Goal: Information Seeking & Learning: Learn about a topic

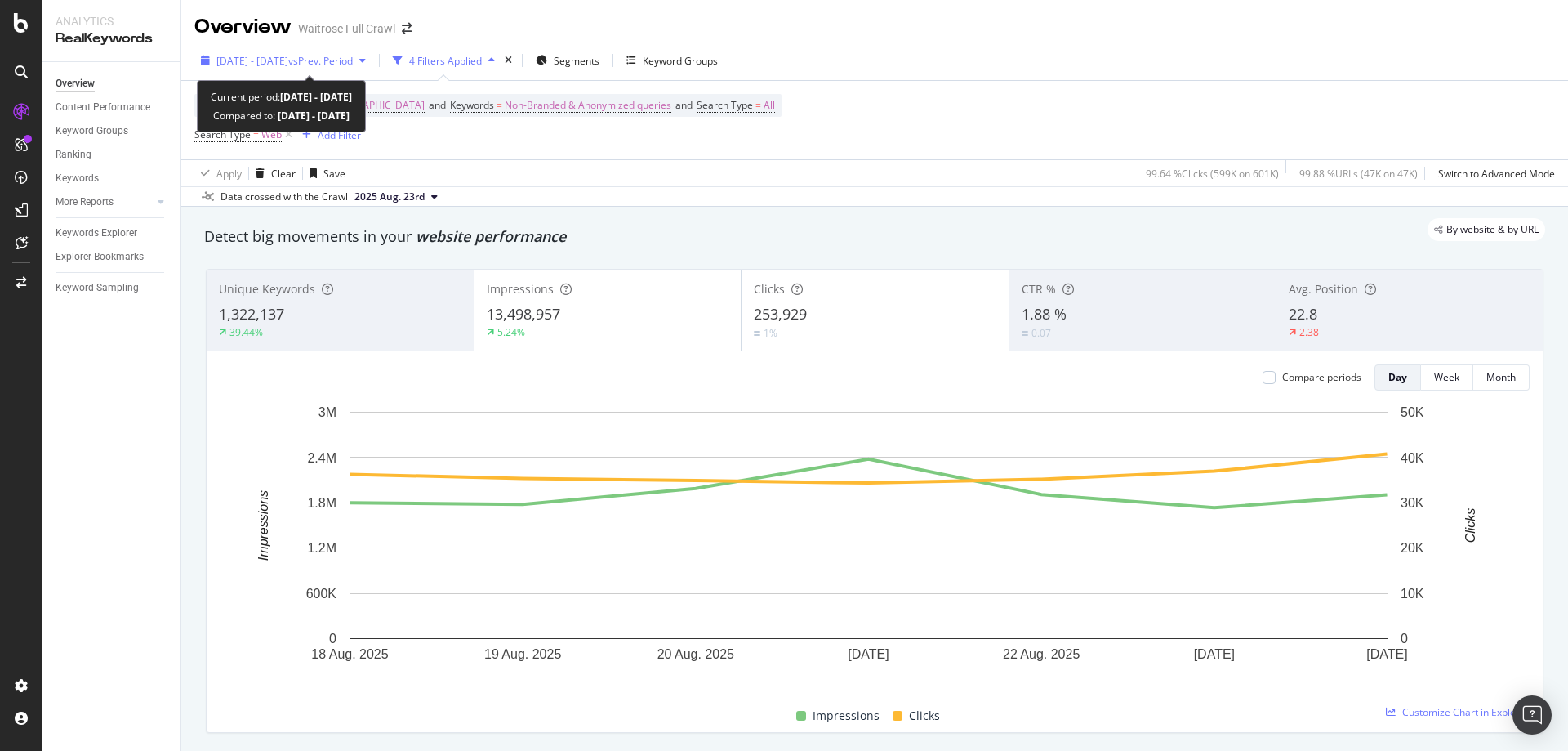
click at [352, 58] on span "vs Prev. Period" at bounding box center [321, 61] width 65 height 14
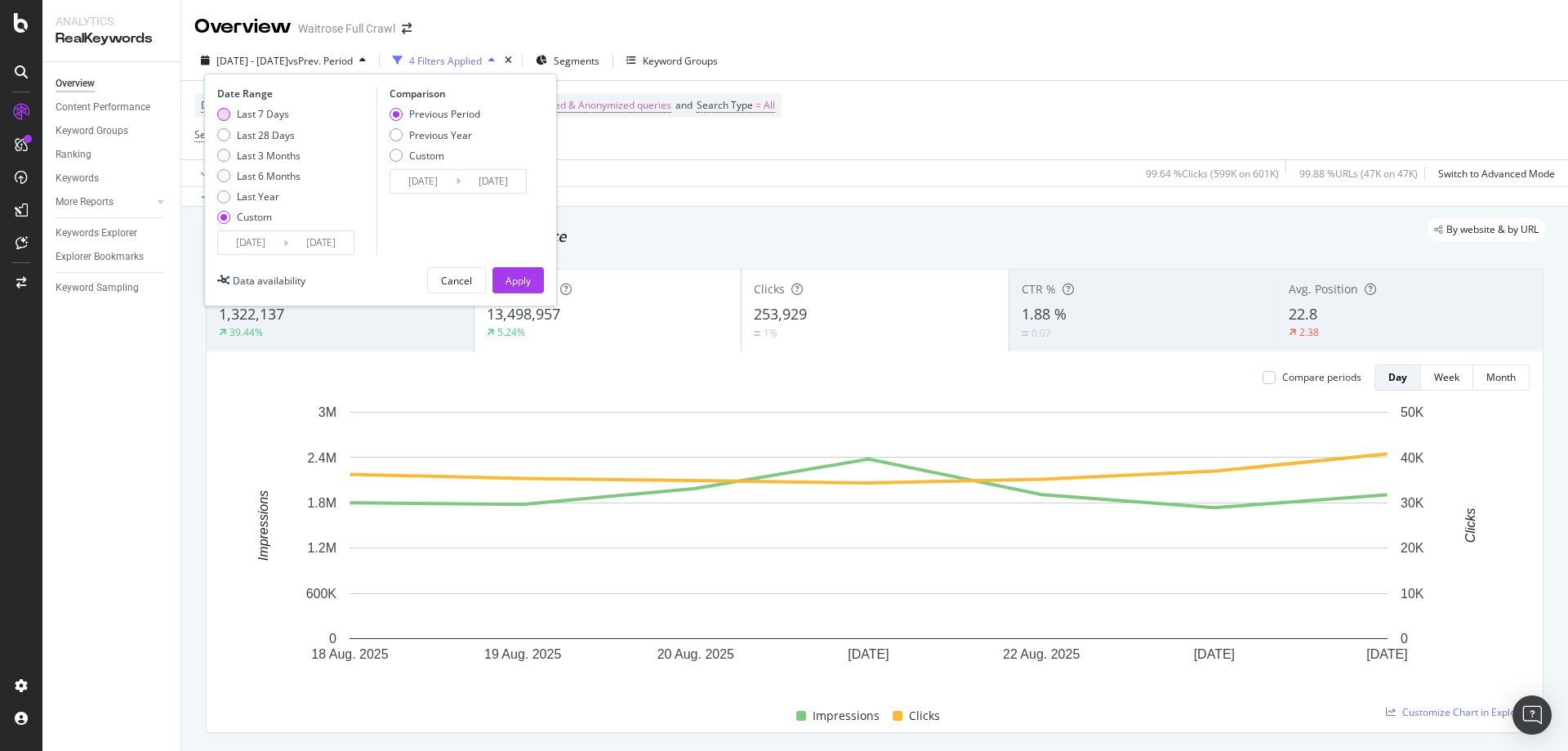
click at [242, 115] on div "Last 7 Days" at bounding box center [262, 114] width 52 height 14
type input "2025/08/21"
type input "[DATE]"
type input "2025/08/14"
type input "[DATE]"
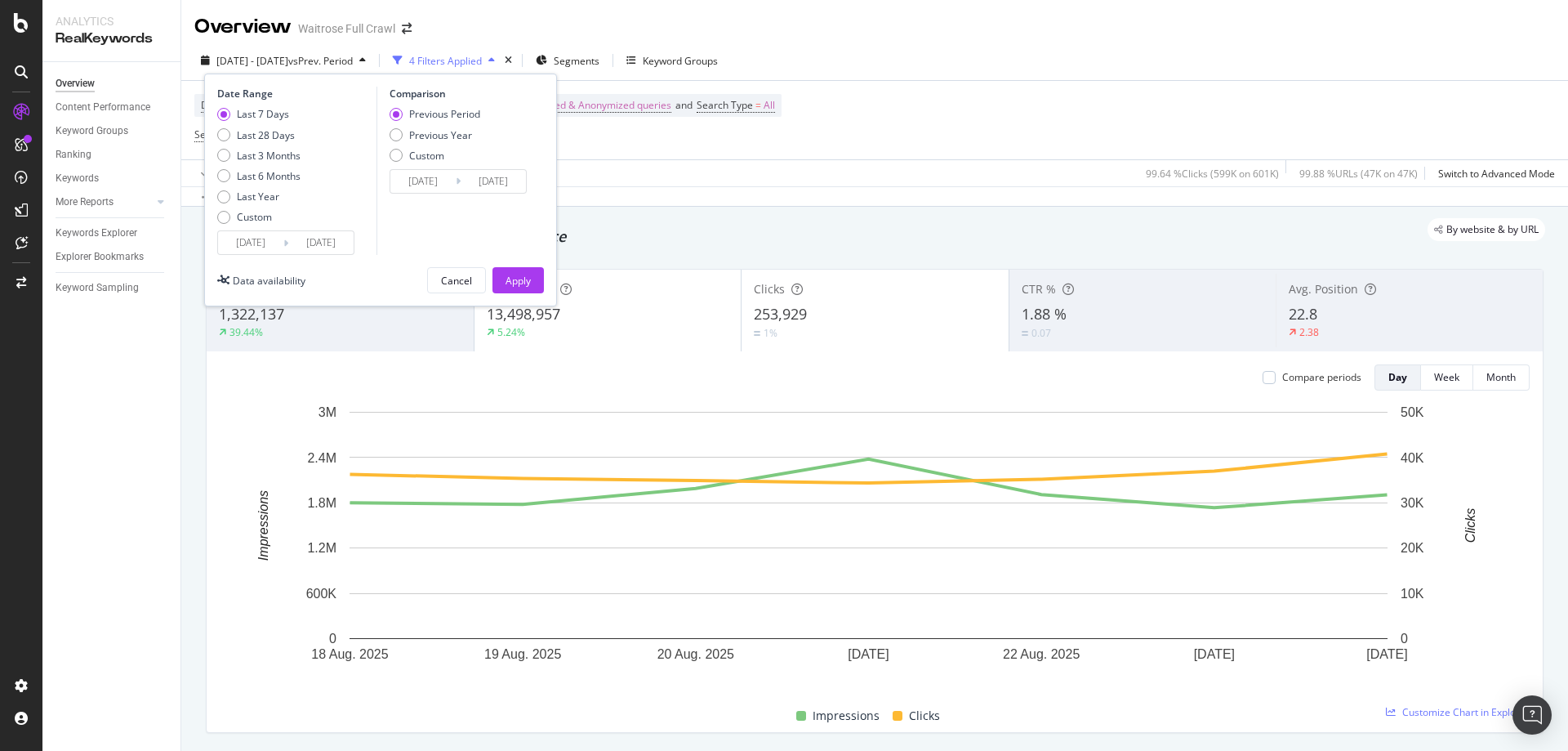
click at [258, 239] on input "2025/08/21" at bounding box center [251, 242] width 66 height 23
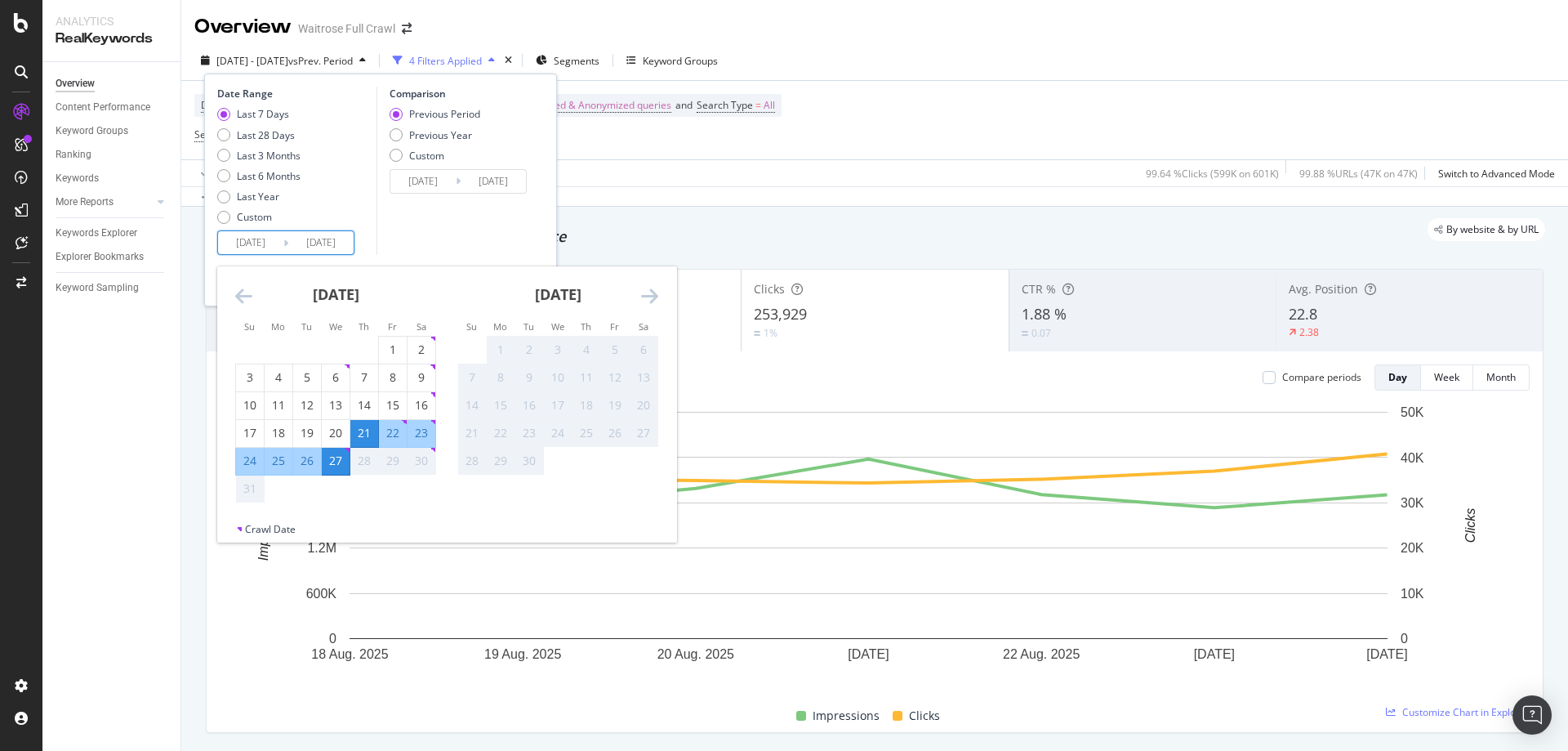
click at [236, 469] on div "24" at bounding box center [250, 460] width 27 height 17
type input "[DATE]"
type input "2025/08/23"
click at [339, 461] on div "27" at bounding box center [336, 460] width 27 height 17
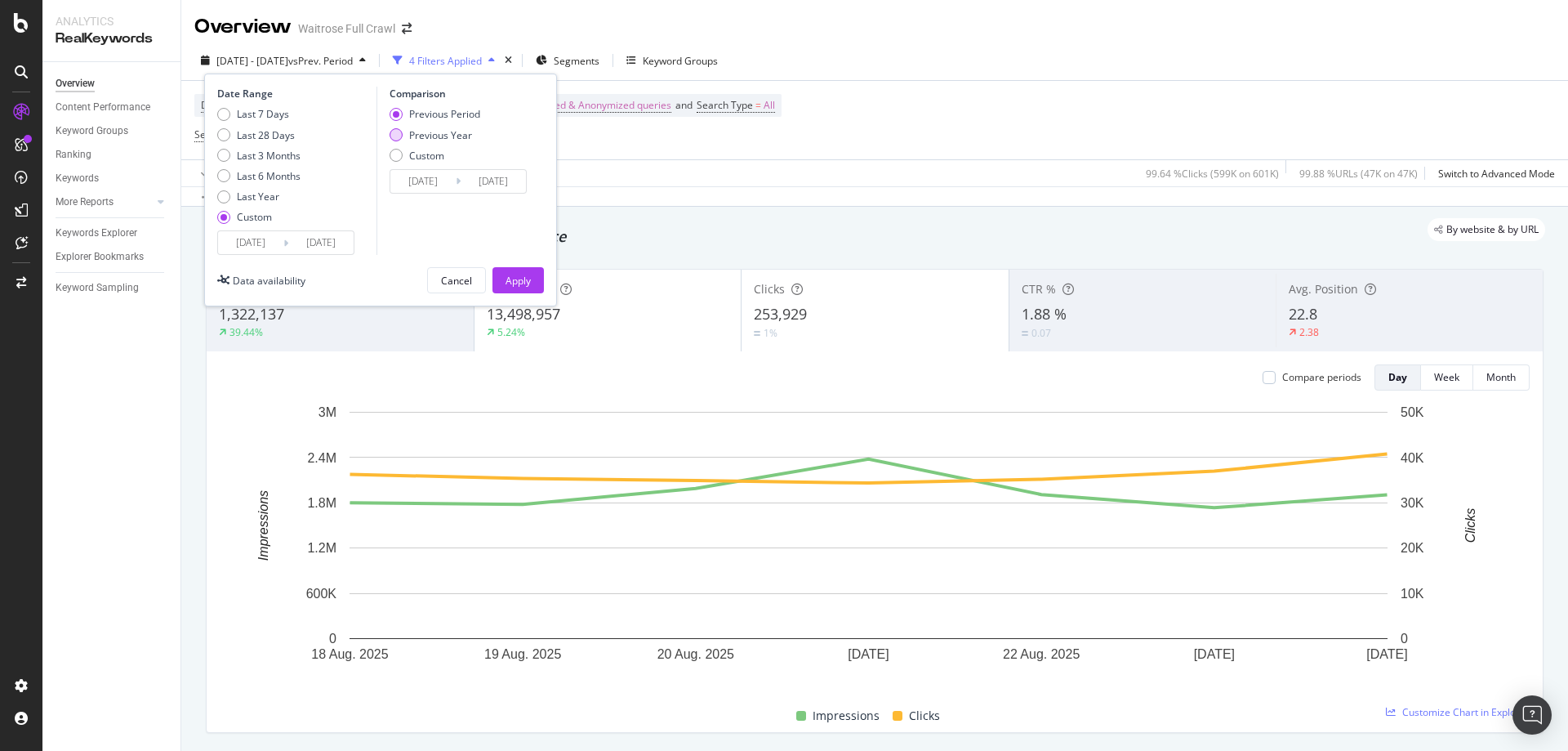
click at [429, 130] on div "Previous Year" at bounding box center [440, 135] width 63 height 14
type input "2024/08/25"
type input "2024/08/28"
click at [438, 115] on div "Previous Period" at bounding box center [444, 114] width 71 height 14
type input "[DATE]"
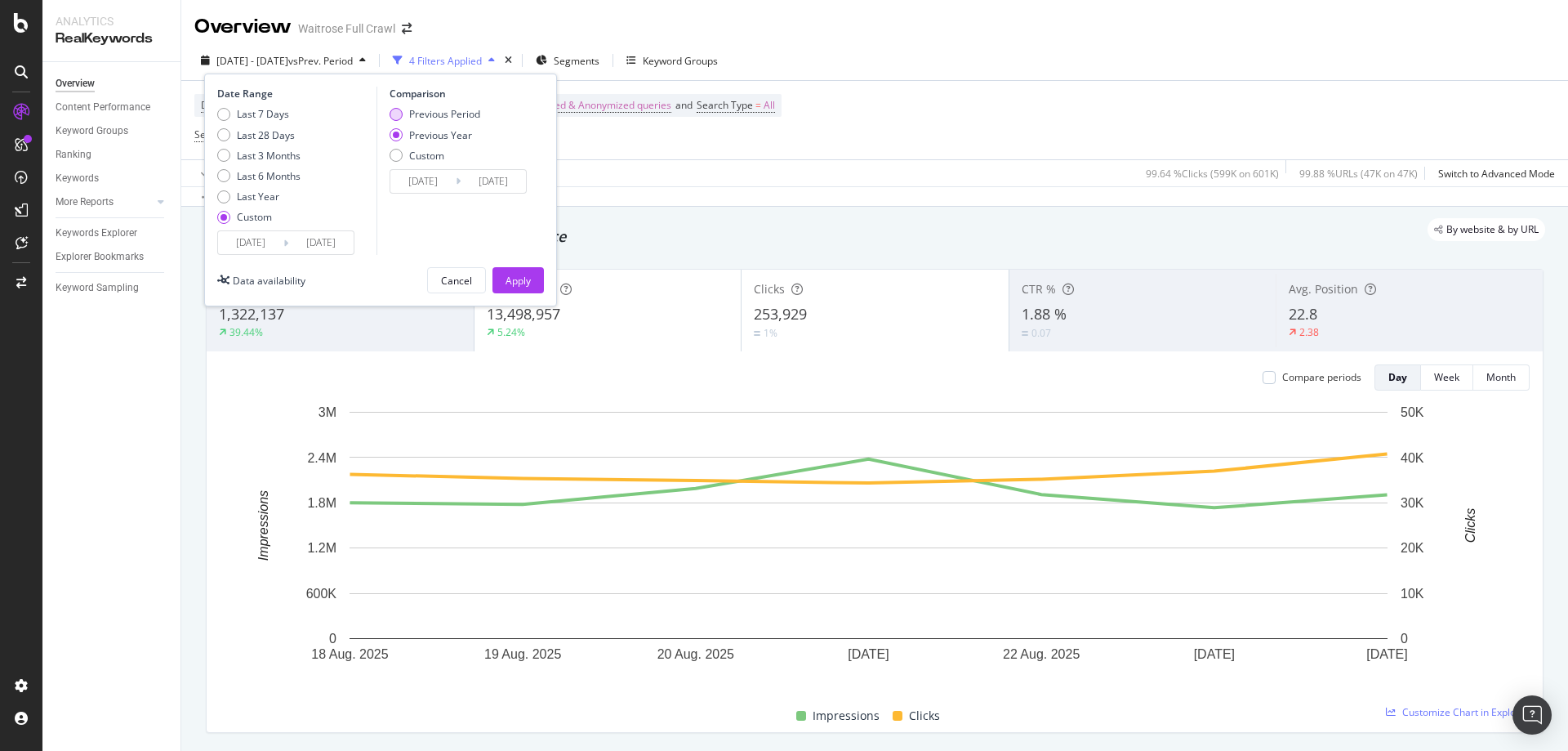
type input "2025/08/23"
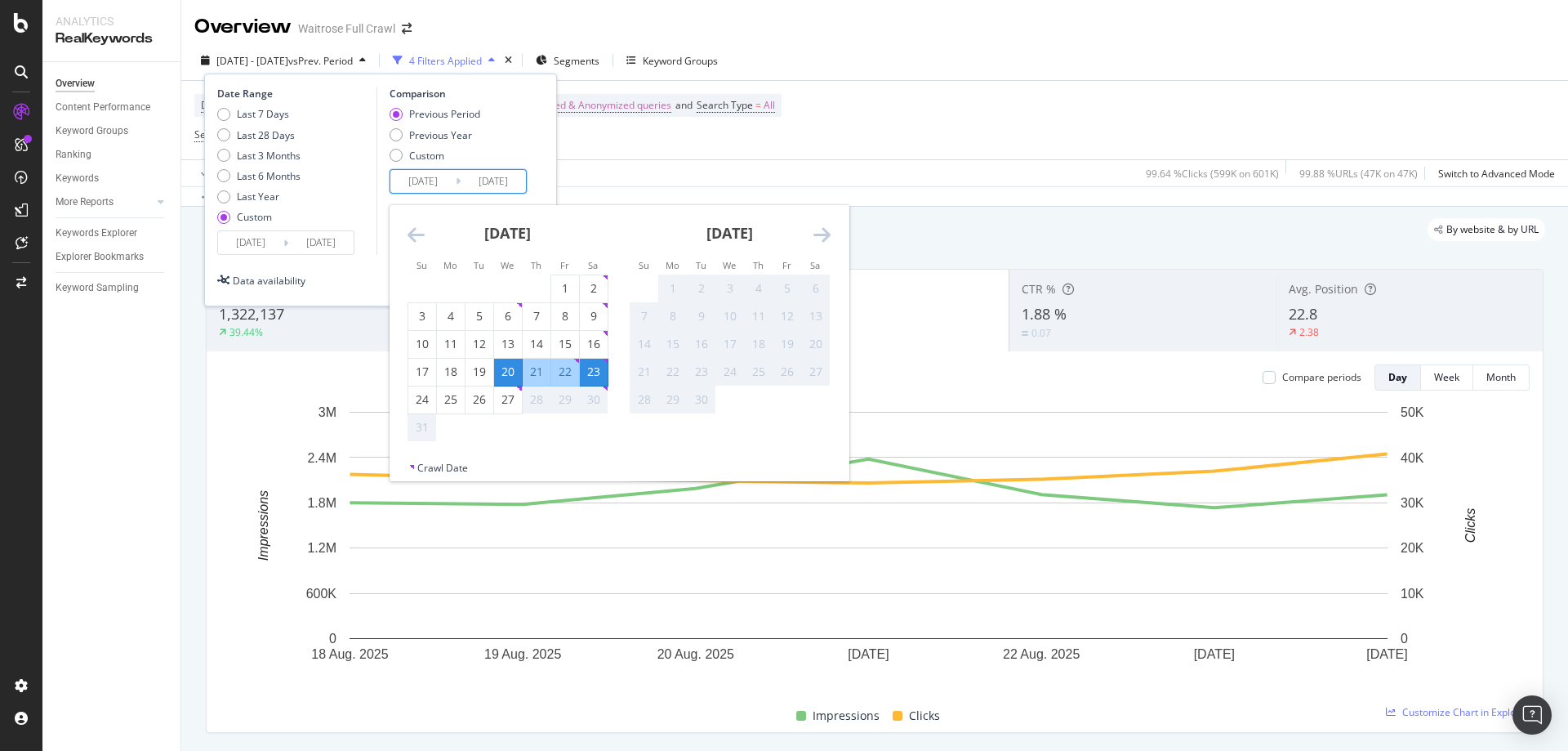
click at [437, 186] on input "[DATE]" at bounding box center [423, 181] width 66 height 23
click at [419, 368] on div "17" at bounding box center [422, 371] width 27 height 17
type input "[DATE]"
click at [506, 371] on div "20" at bounding box center [508, 371] width 27 height 17
type input "[DATE]"
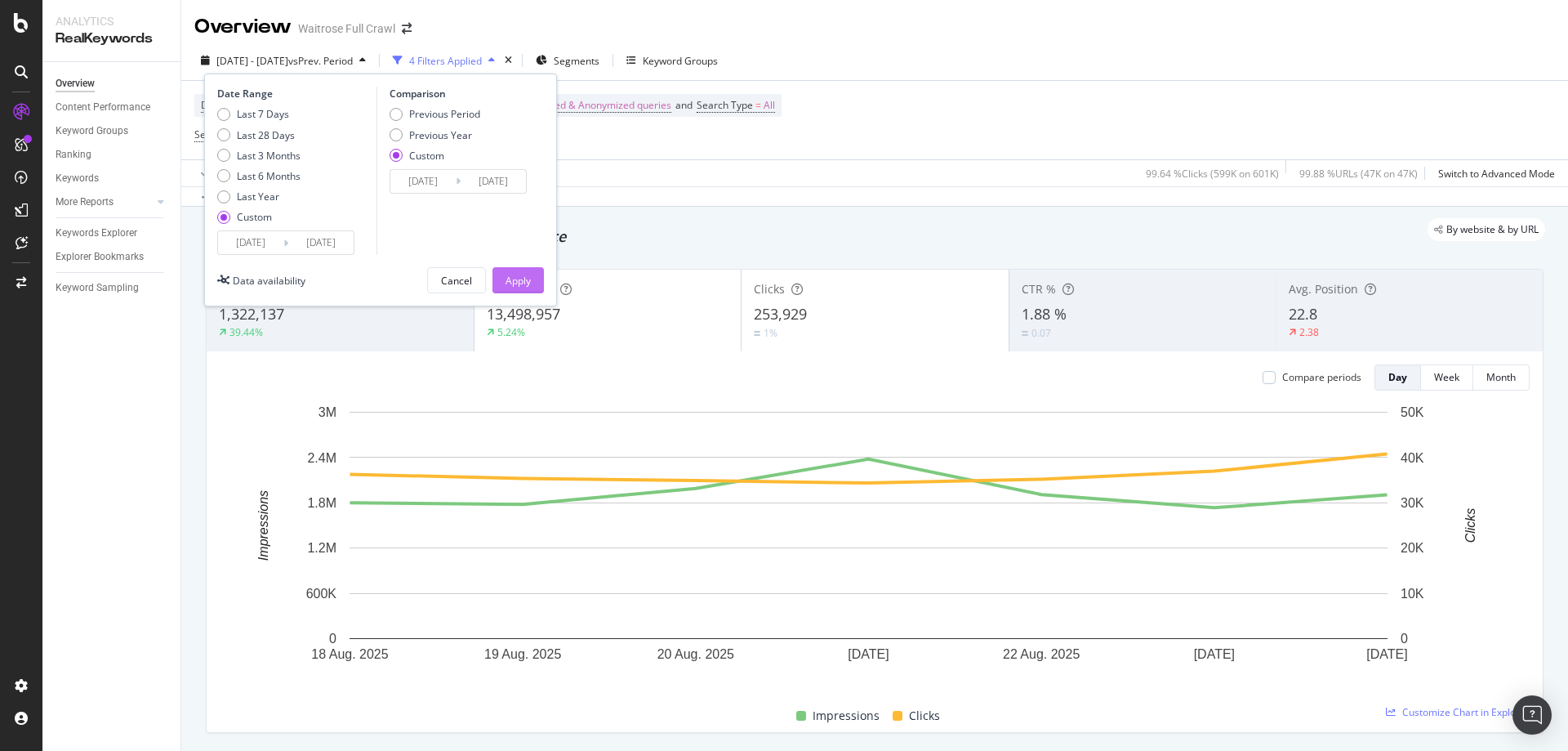
click at [520, 276] on div "Apply" at bounding box center [518, 280] width 25 height 14
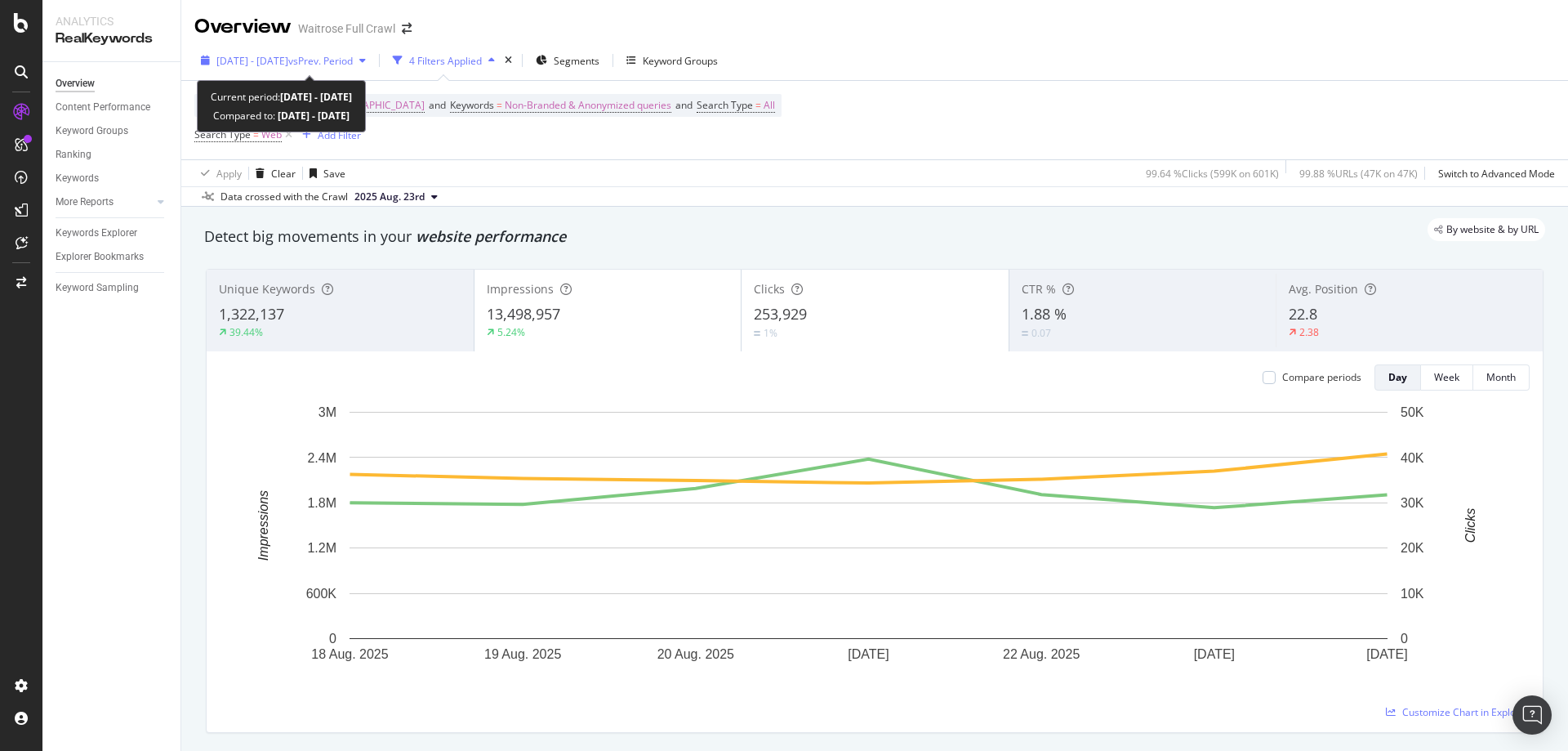
click at [289, 66] on span "2025 Aug. 18th - Aug. 24th" at bounding box center [252, 61] width 71 height 14
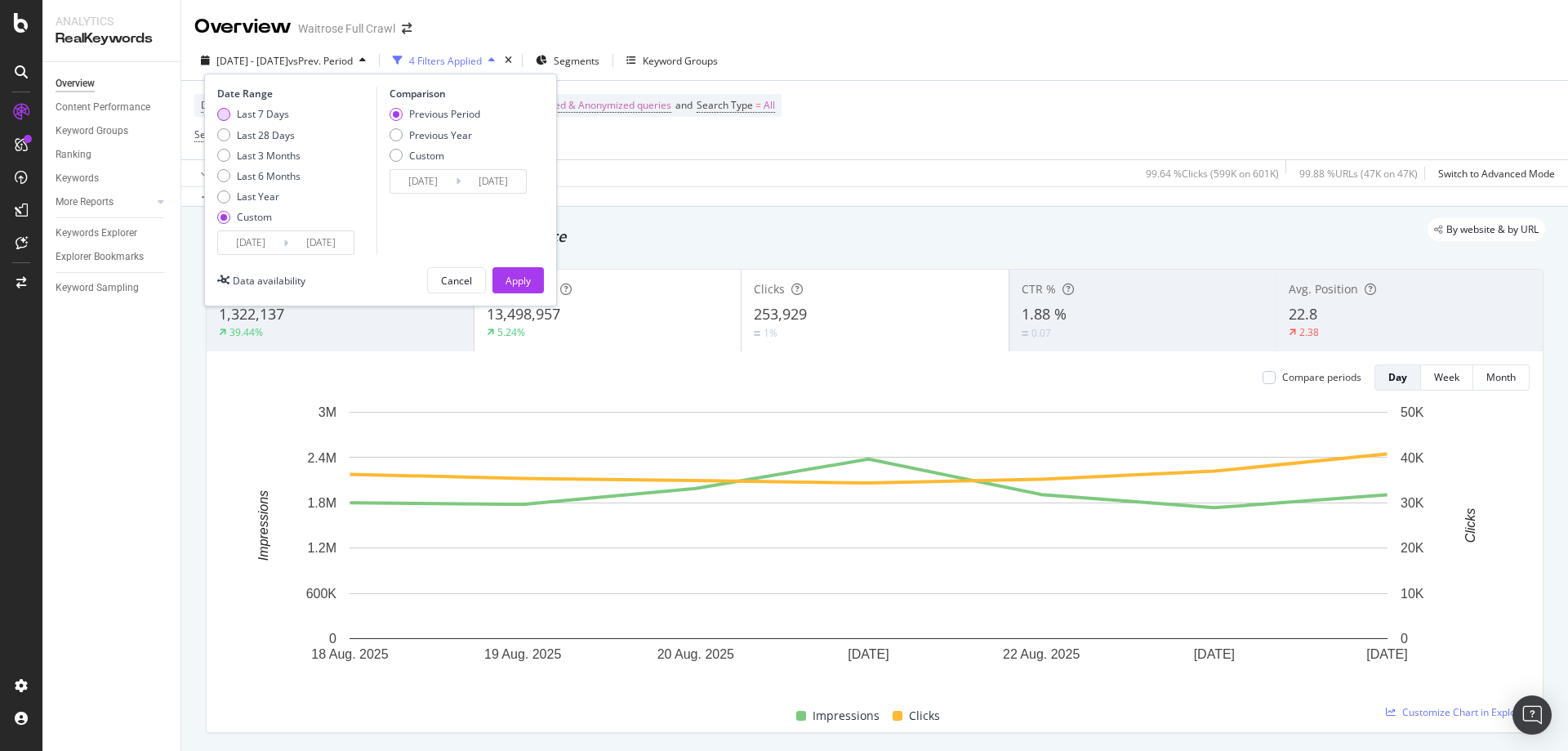
click at [273, 116] on div "Last 7 Days" at bounding box center [262, 114] width 52 height 14
type input "2025/08/21"
type input "[DATE]"
type input "2025/08/14"
type input "[DATE]"
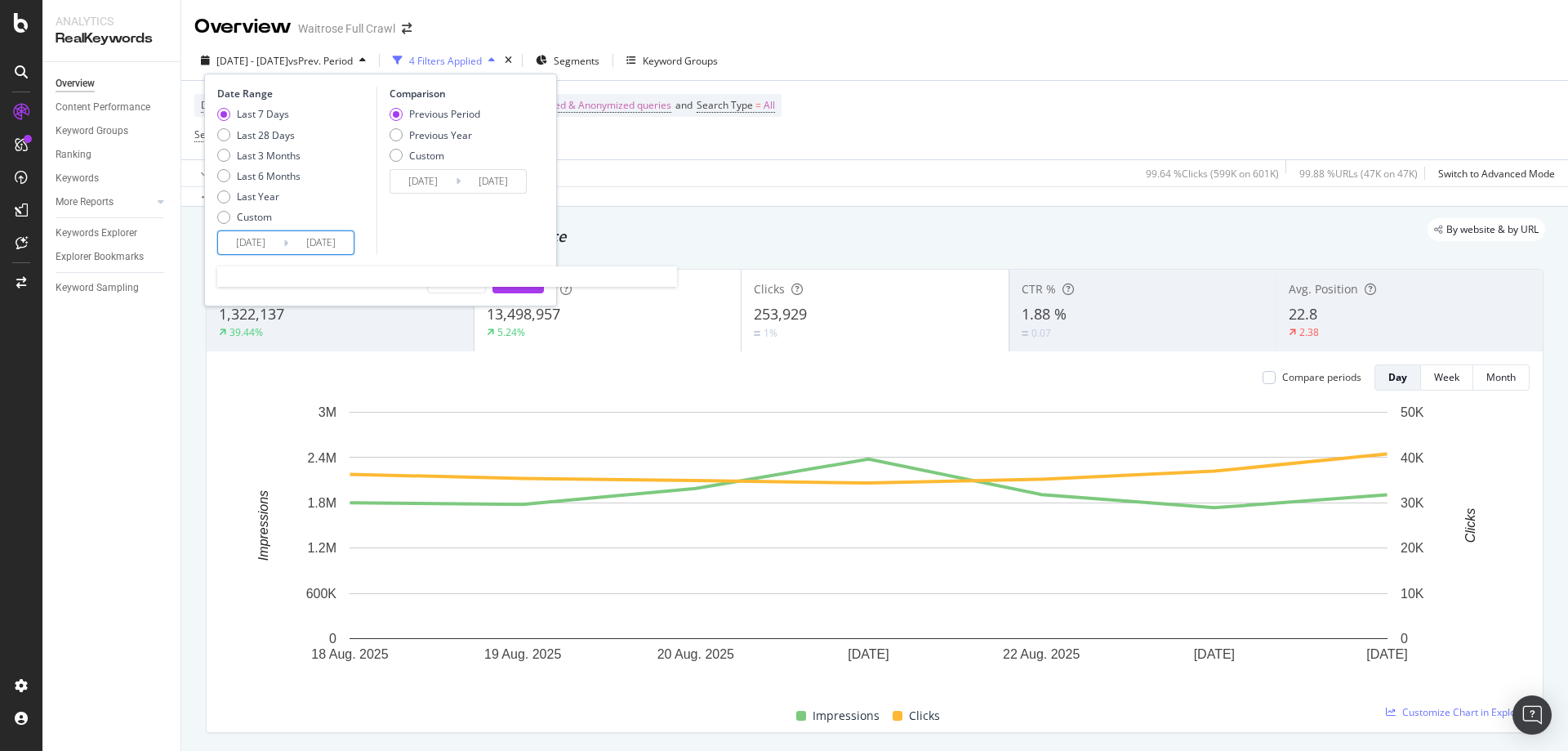
click at [264, 238] on input "2025/08/21" at bounding box center [251, 242] width 66 height 23
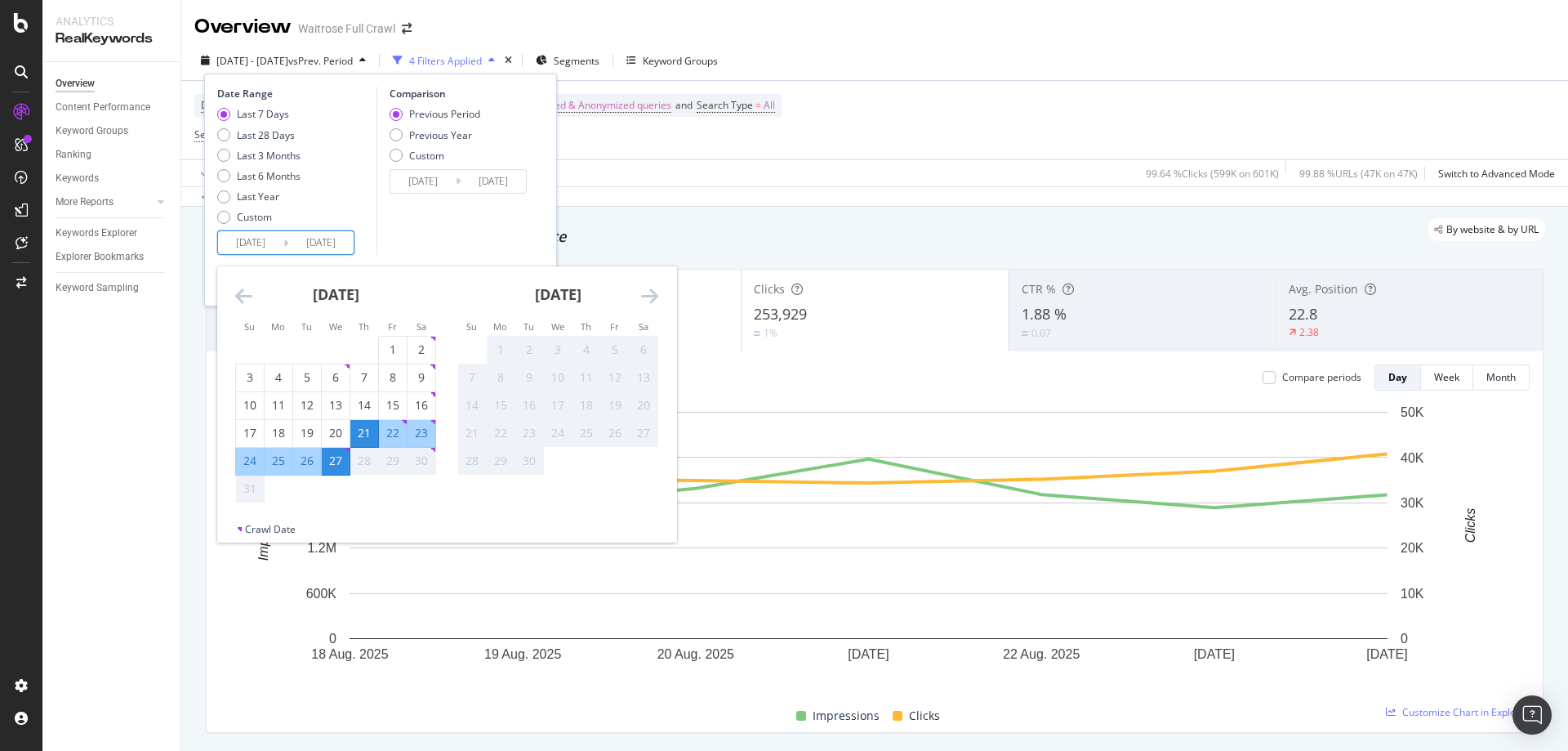
drag, startPoint x: 244, startPoint y: 449, endPoint x: 279, endPoint y: 456, distance: 35.7
click at [244, 450] on div "24" at bounding box center [250, 461] width 27 height 27
type input "[DATE]"
type input "2025/08/23"
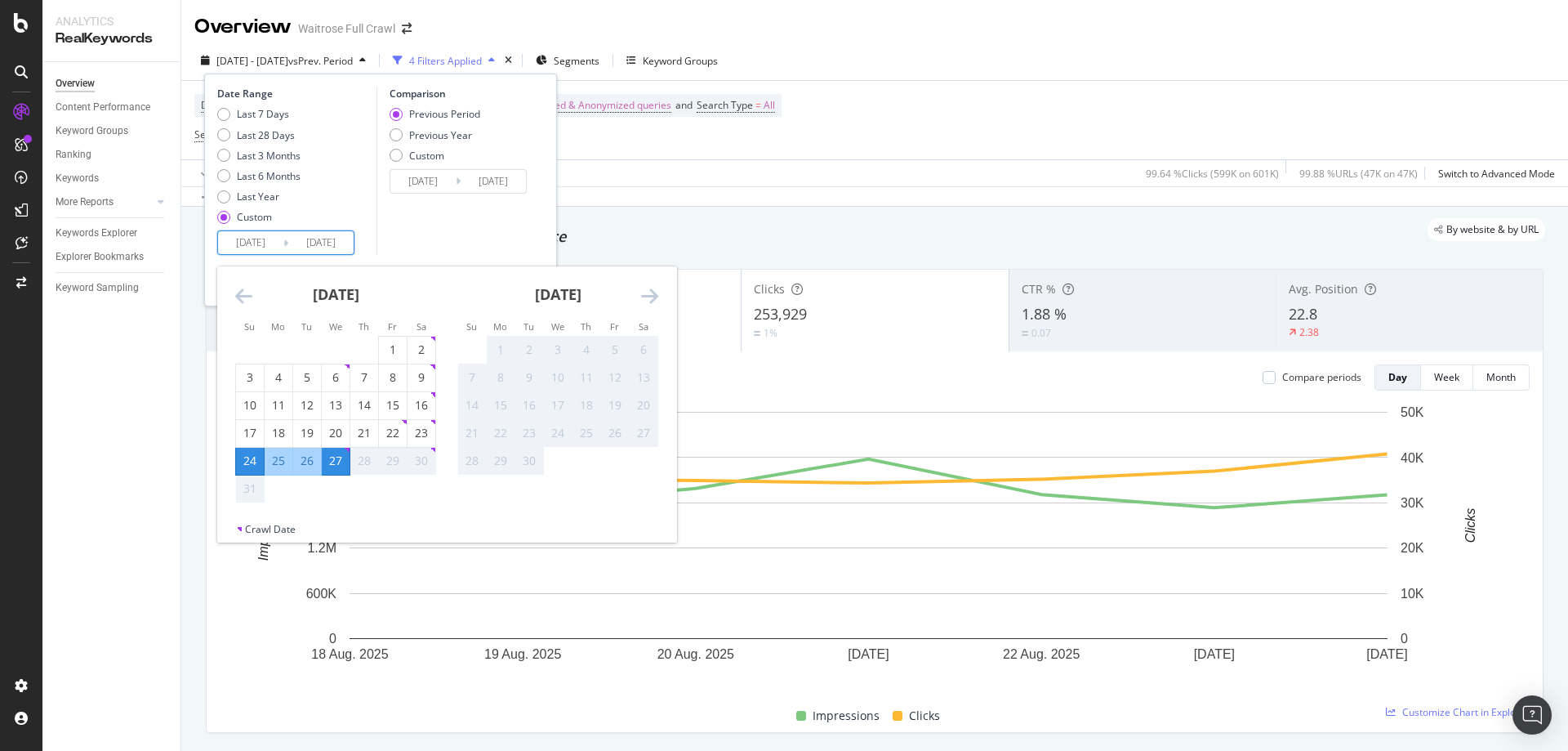
click at [338, 461] on div "27" at bounding box center [336, 460] width 27 height 17
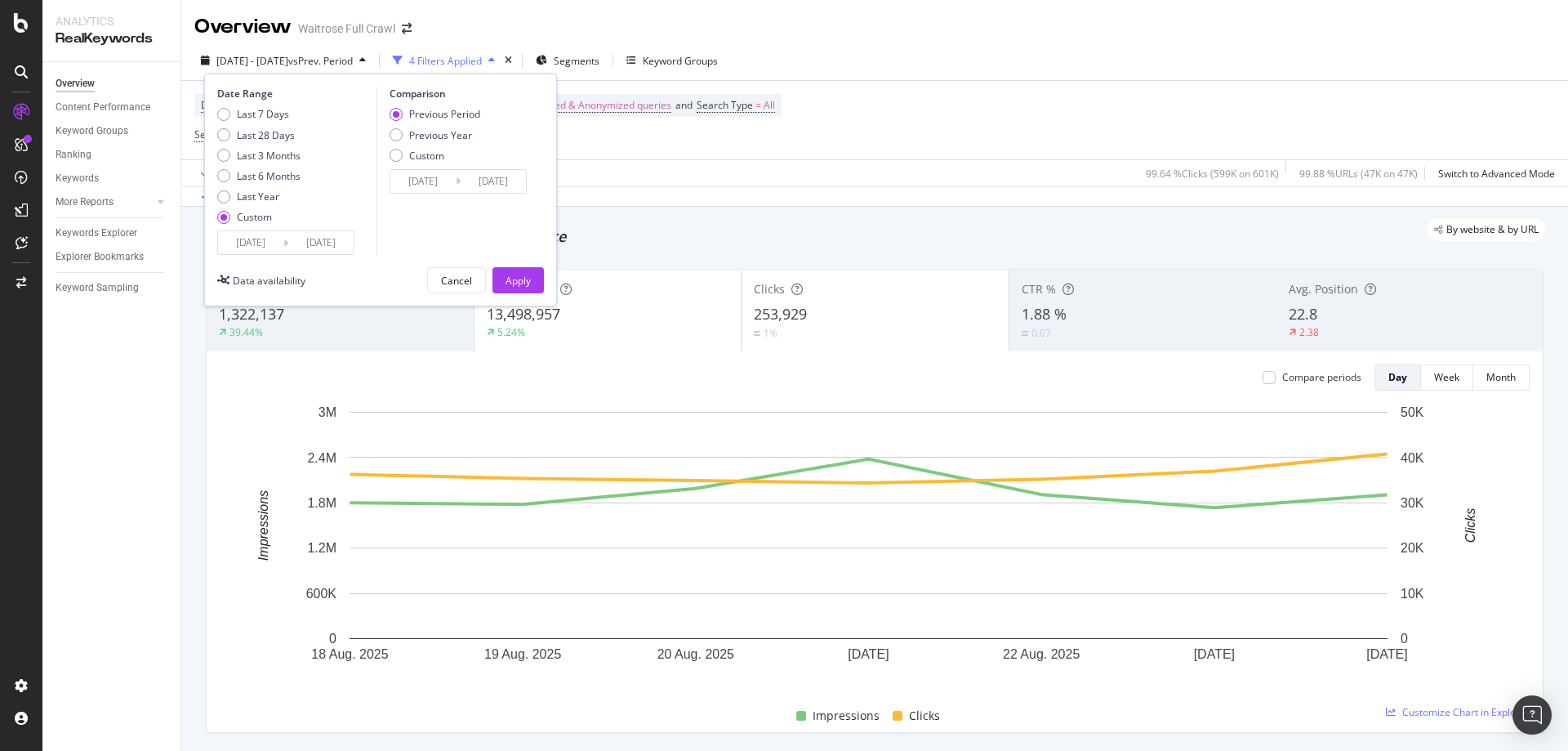
click at [437, 170] on input "[DATE]" at bounding box center [423, 181] width 66 height 23
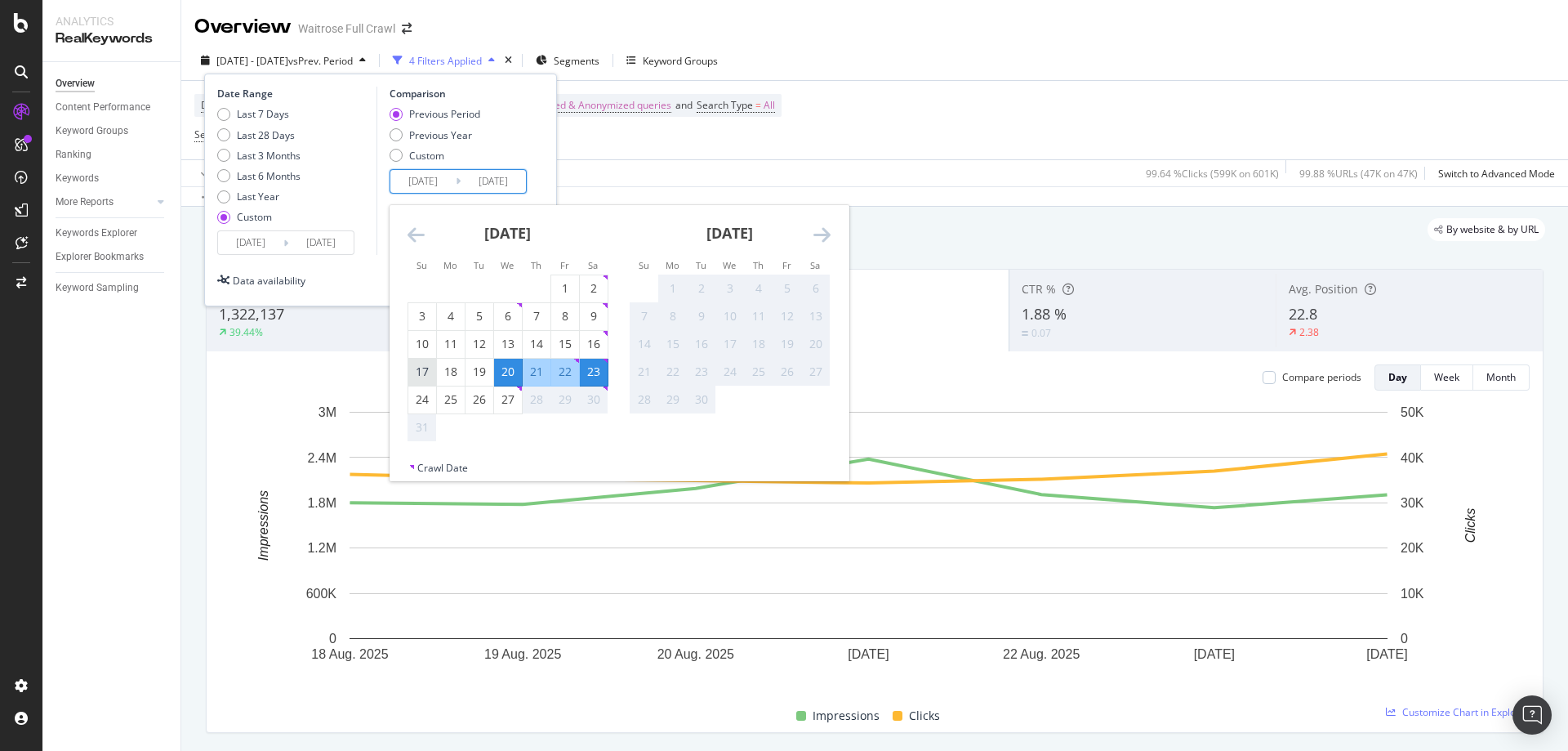
click at [414, 364] on div "17" at bounding box center [422, 371] width 27 height 17
type input "[DATE]"
click at [506, 377] on div "20" at bounding box center [508, 371] width 27 height 17
type input "[DATE]"
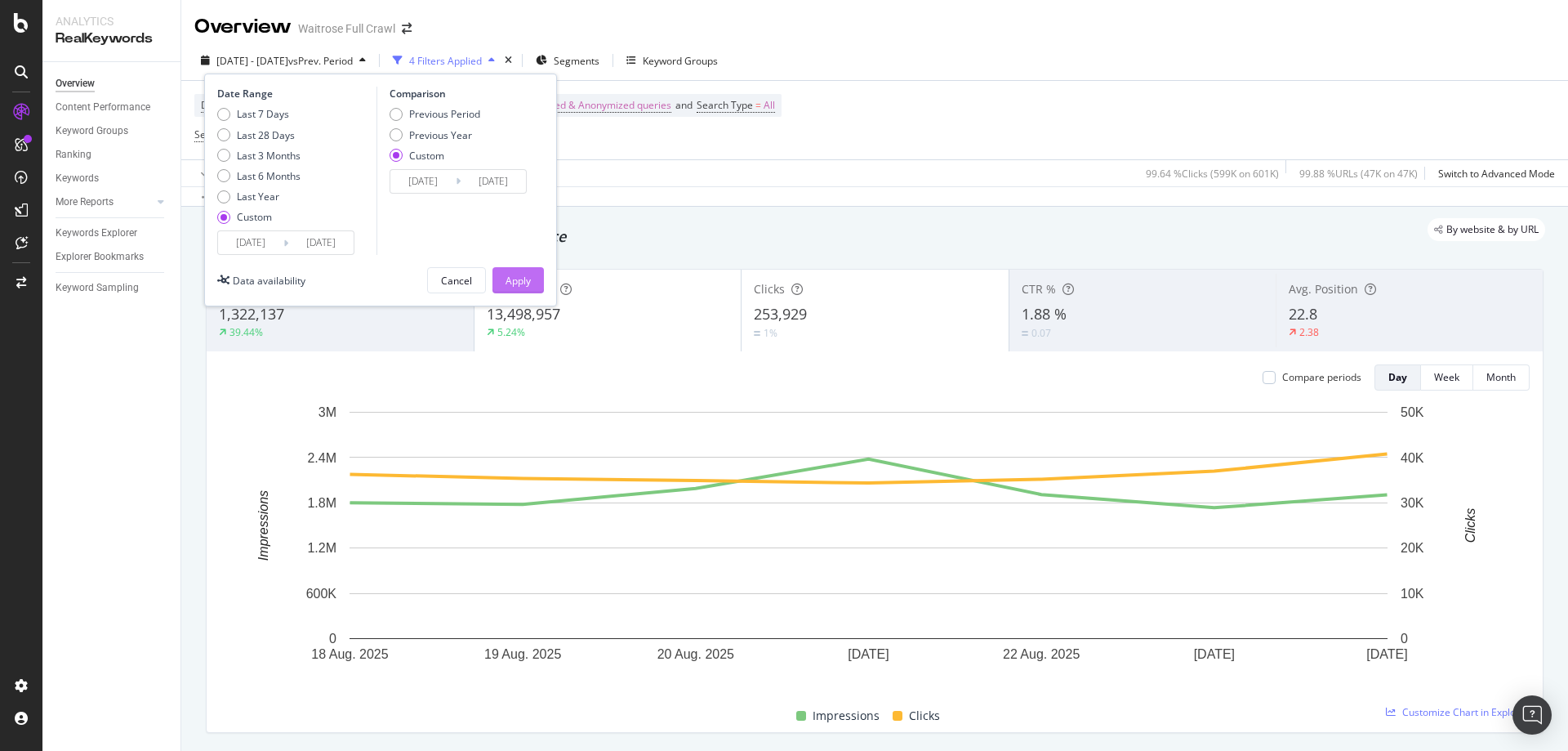
click at [520, 277] on div "Apply" at bounding box center [518, 280] width 25 height 14
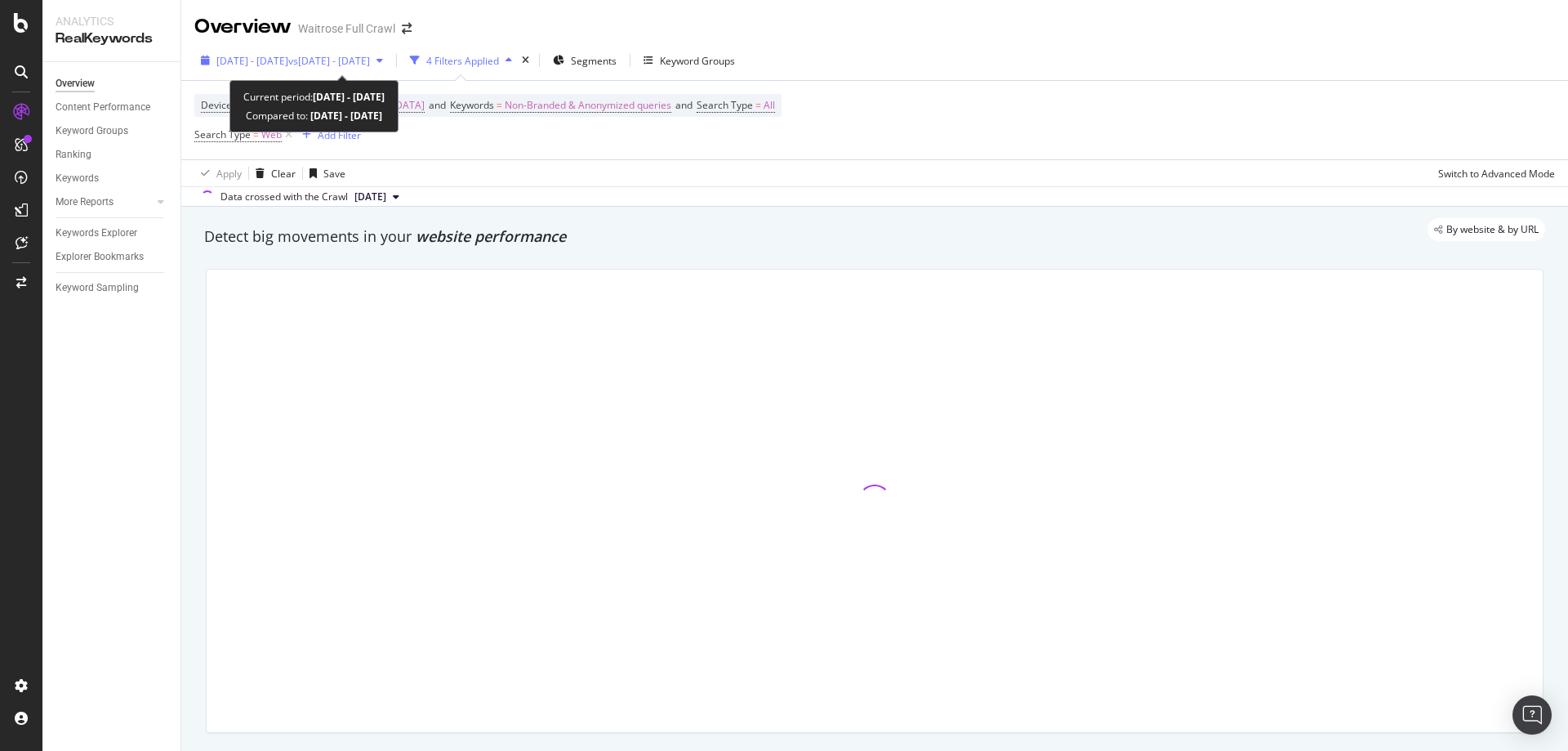
click at [292, 52] on div "[DATE] - [DATE] vs [DATE] - [DATE]" at bounding box center [292, 60] width 195 height 24
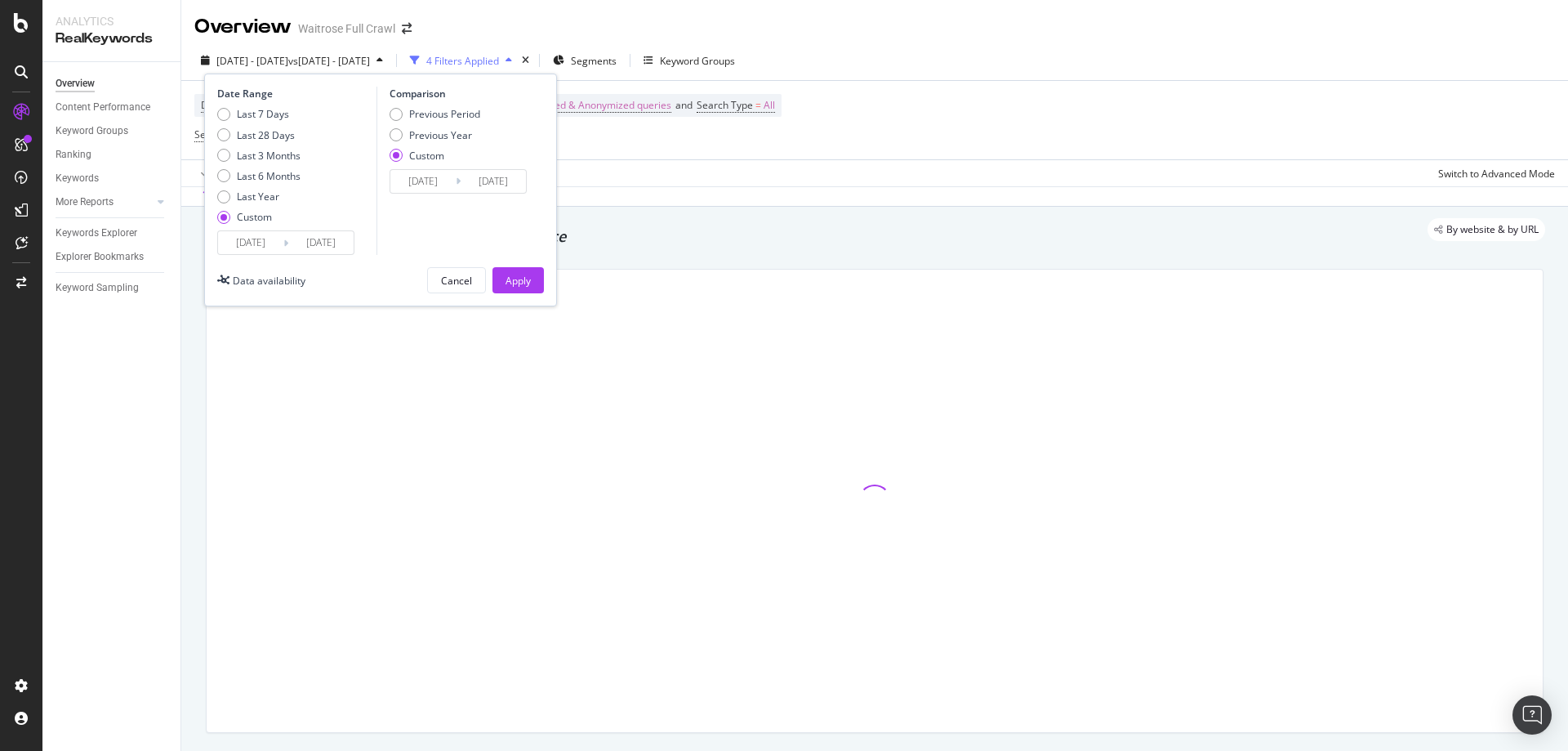
click at [254, 245] on input "[DATE]" at bounding box center [251, 242] width 66 height 23
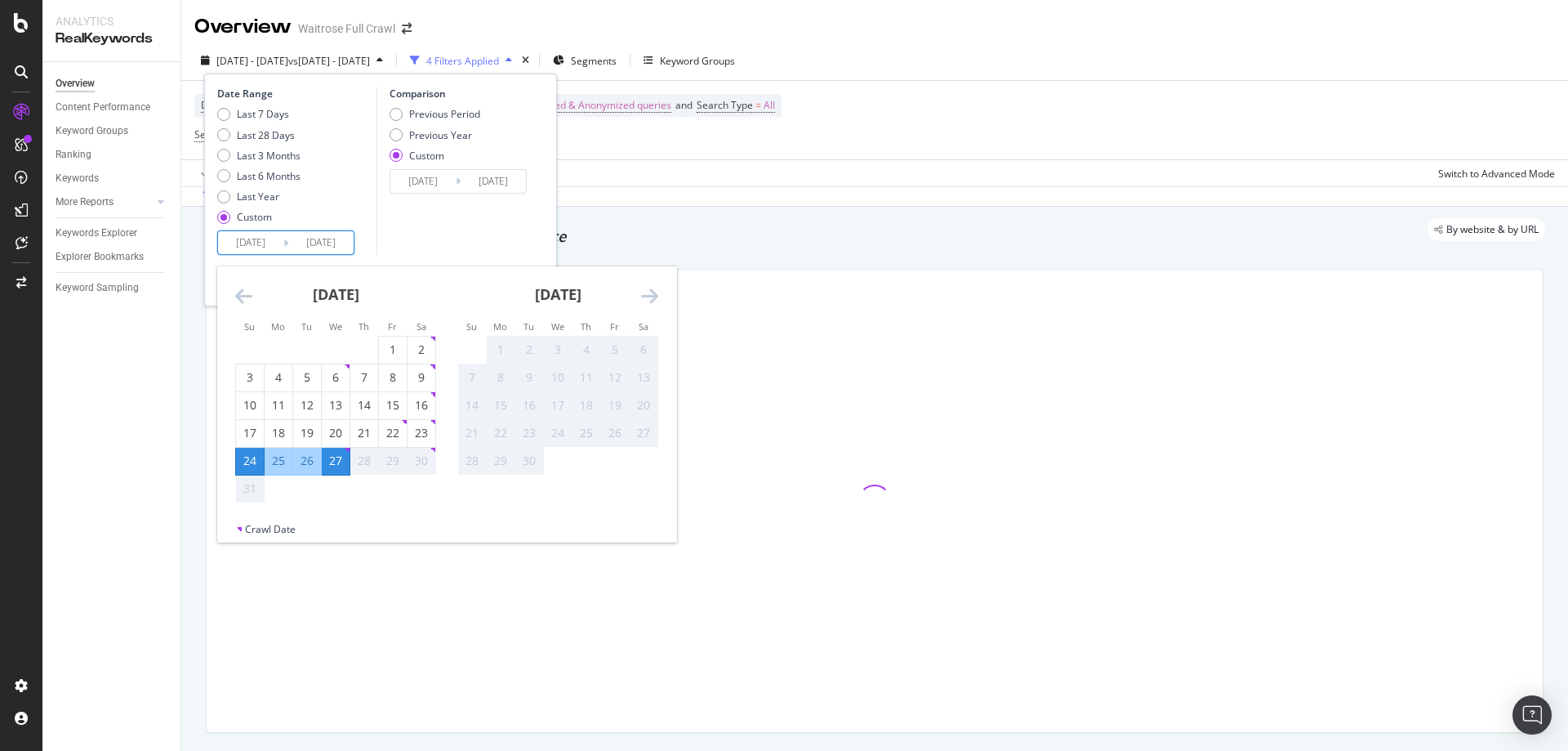
click at [429, 187] on input "[DATE]" at bounding box center [423, 181] width 66 height 23
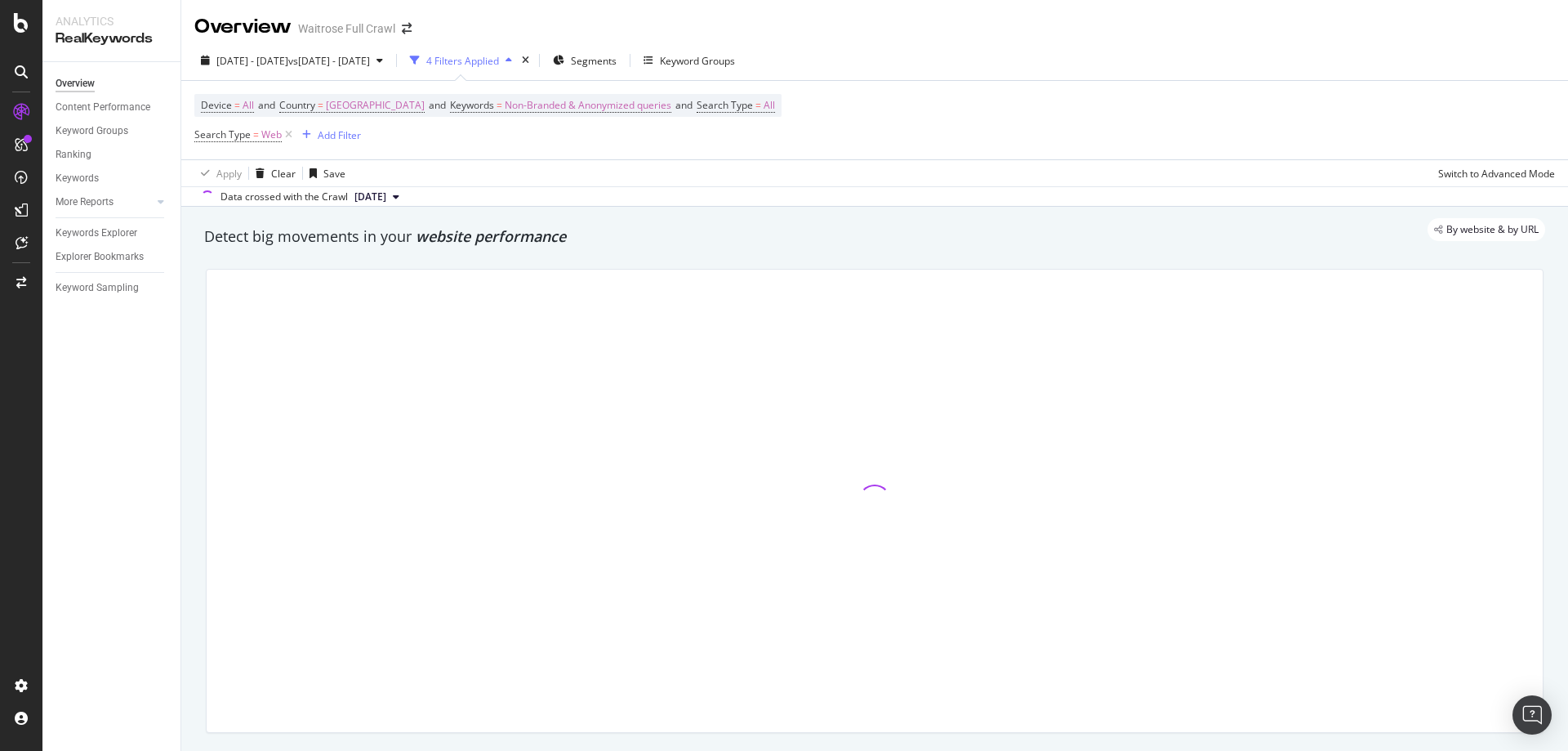
click at [899, 102] on div "Device = All and Country = [GEOGRAPHIC_DATA] and Keywords = Non-Branded & Anony…" at bounding box center [875, 120] width 1360 height 78
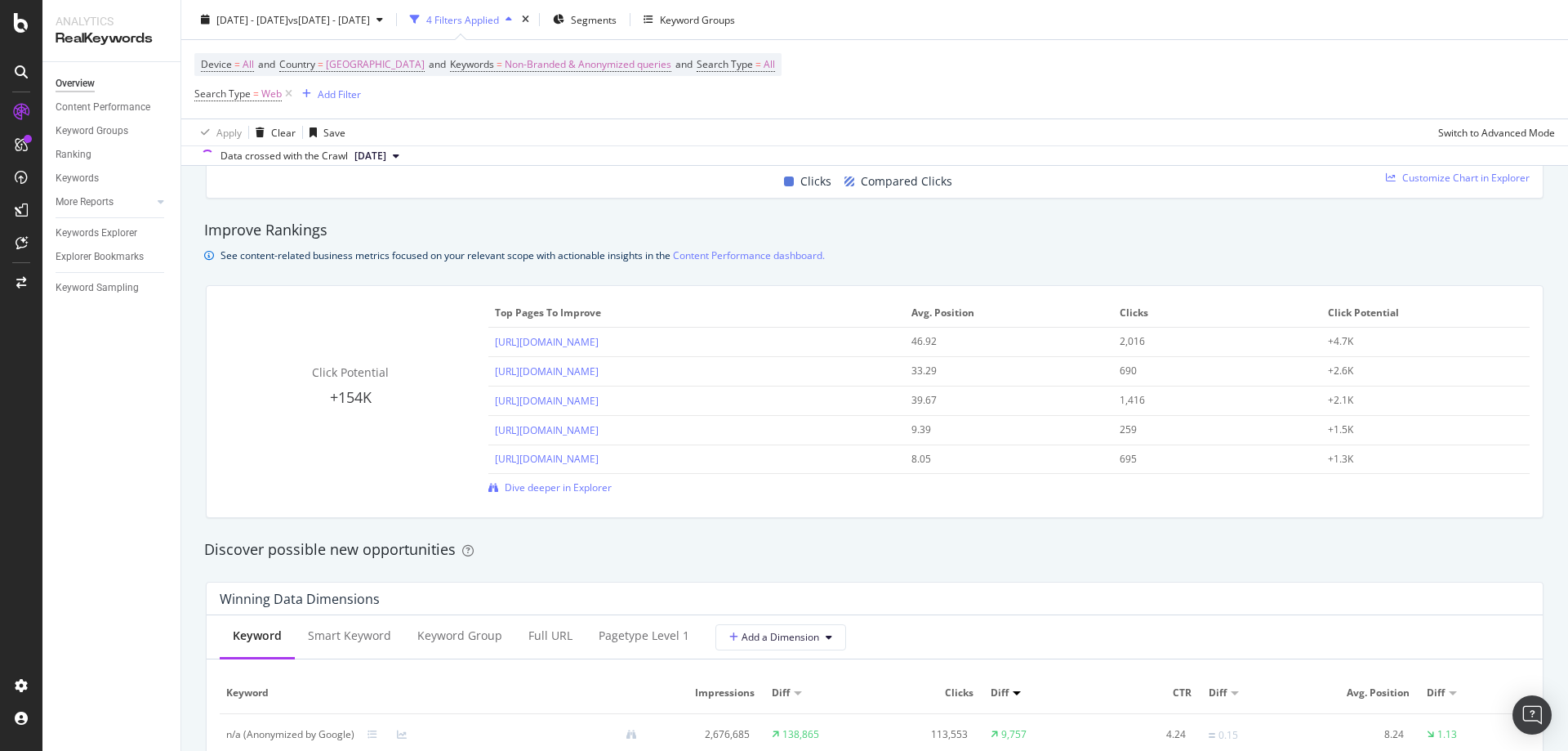
scroll to position [1388, 0]
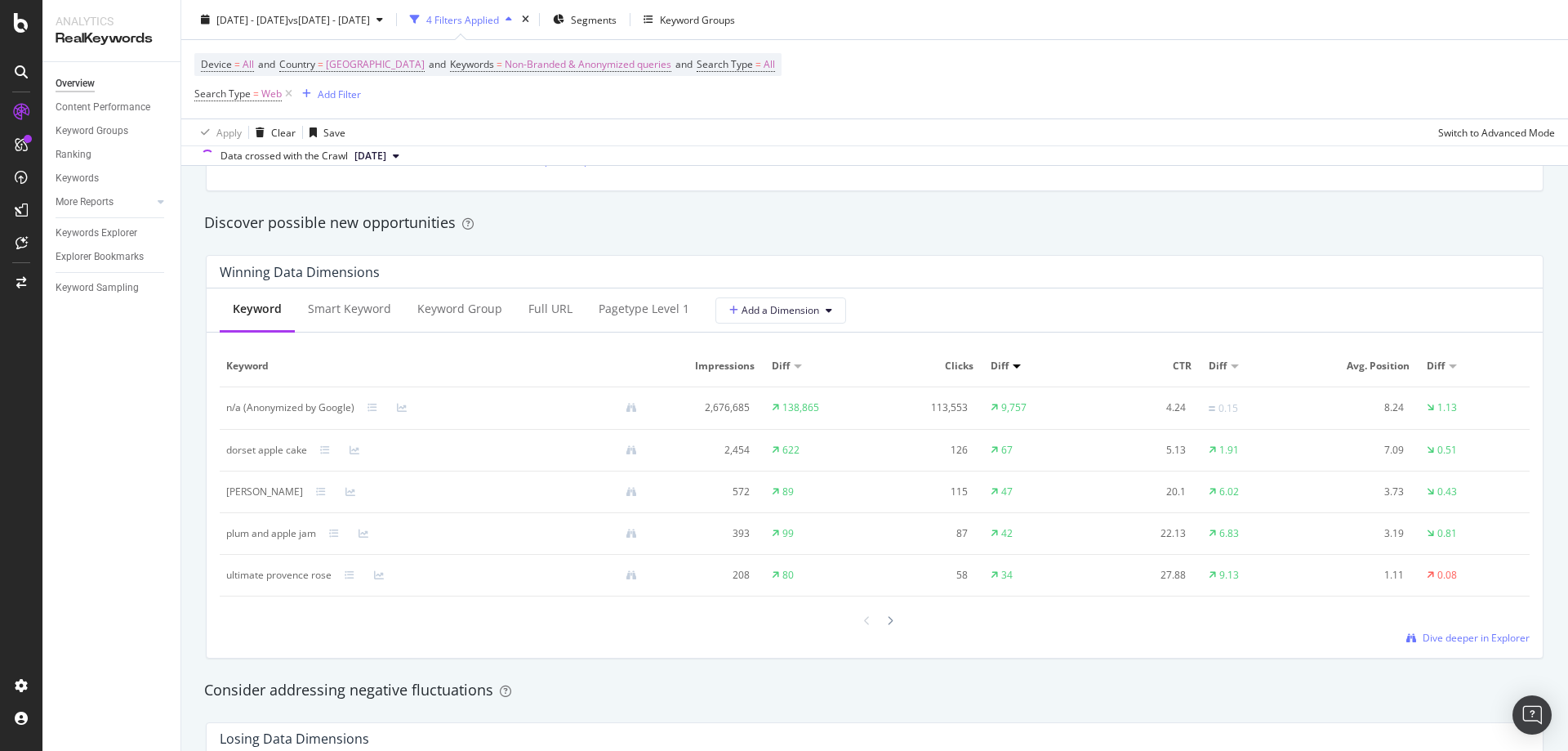
click at [682, 287] on div "Winning Data Dimensions" at bounding box center [874, 271] width 1336 height 32
click at [633, 313] on div "pagetype Level 1" at bounding box center [644, 308] width 91 height 17
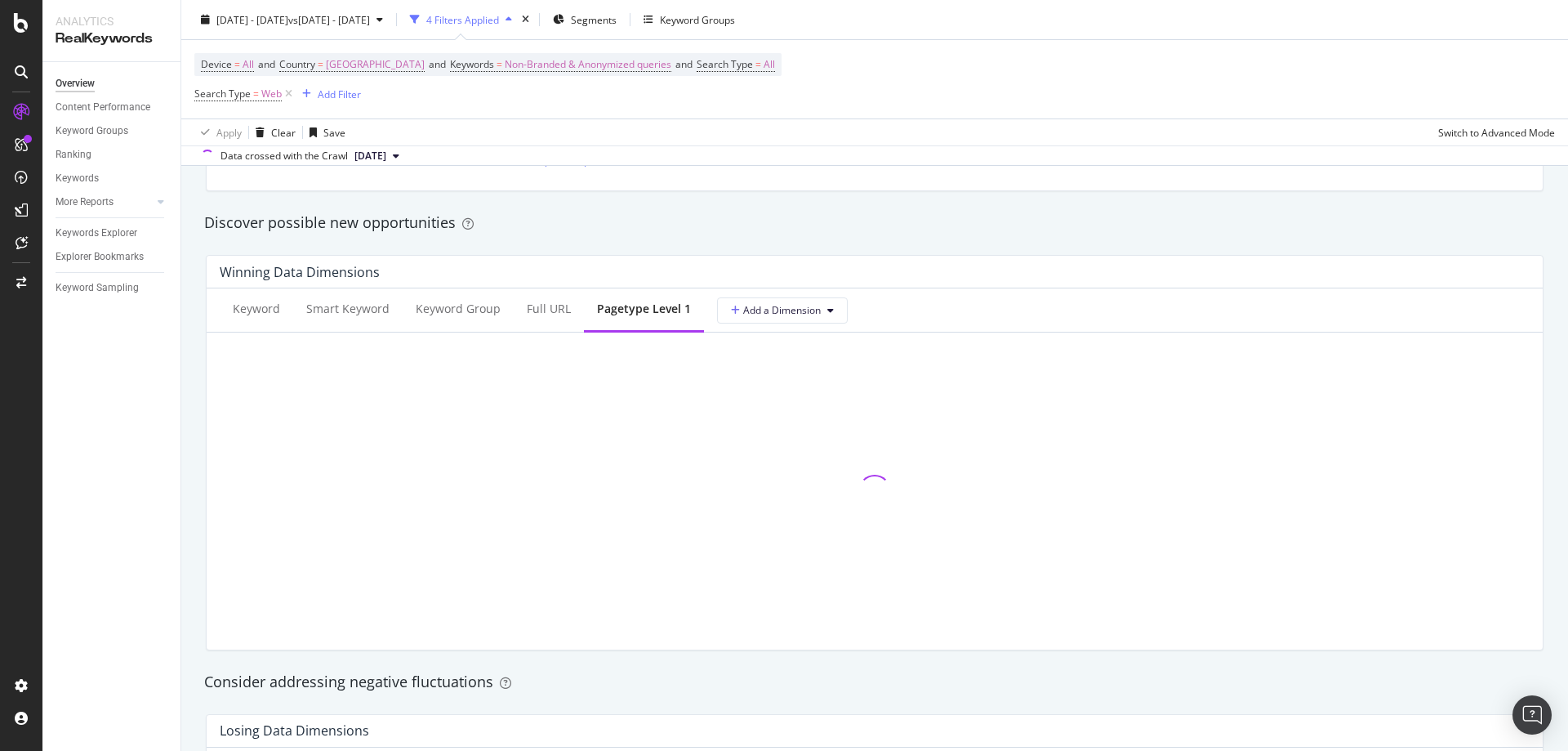
scroll to position [1797, 0]
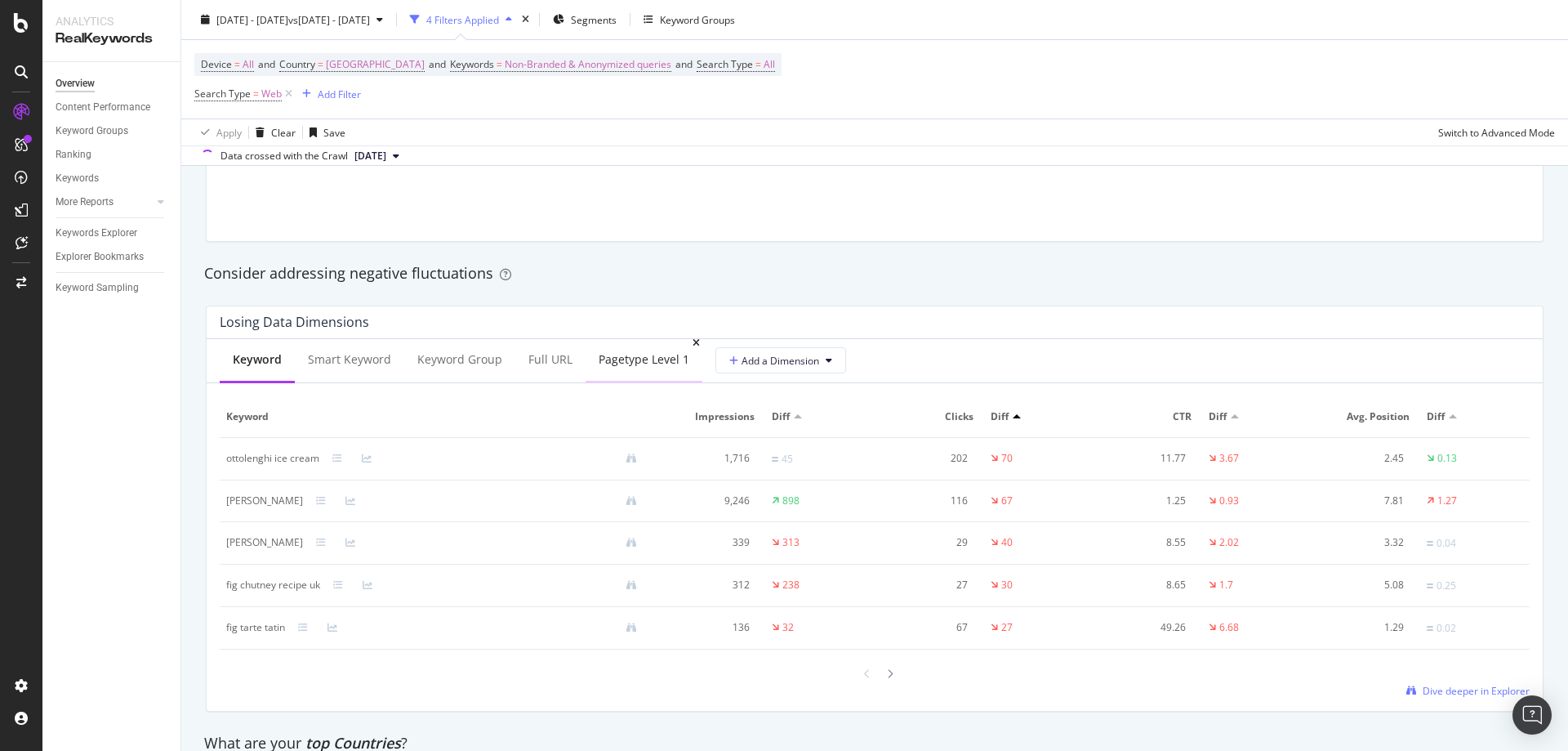
click at [633, 338] on div "pagetype Level 1" at bounding box center [643, 360] width 116 height 45
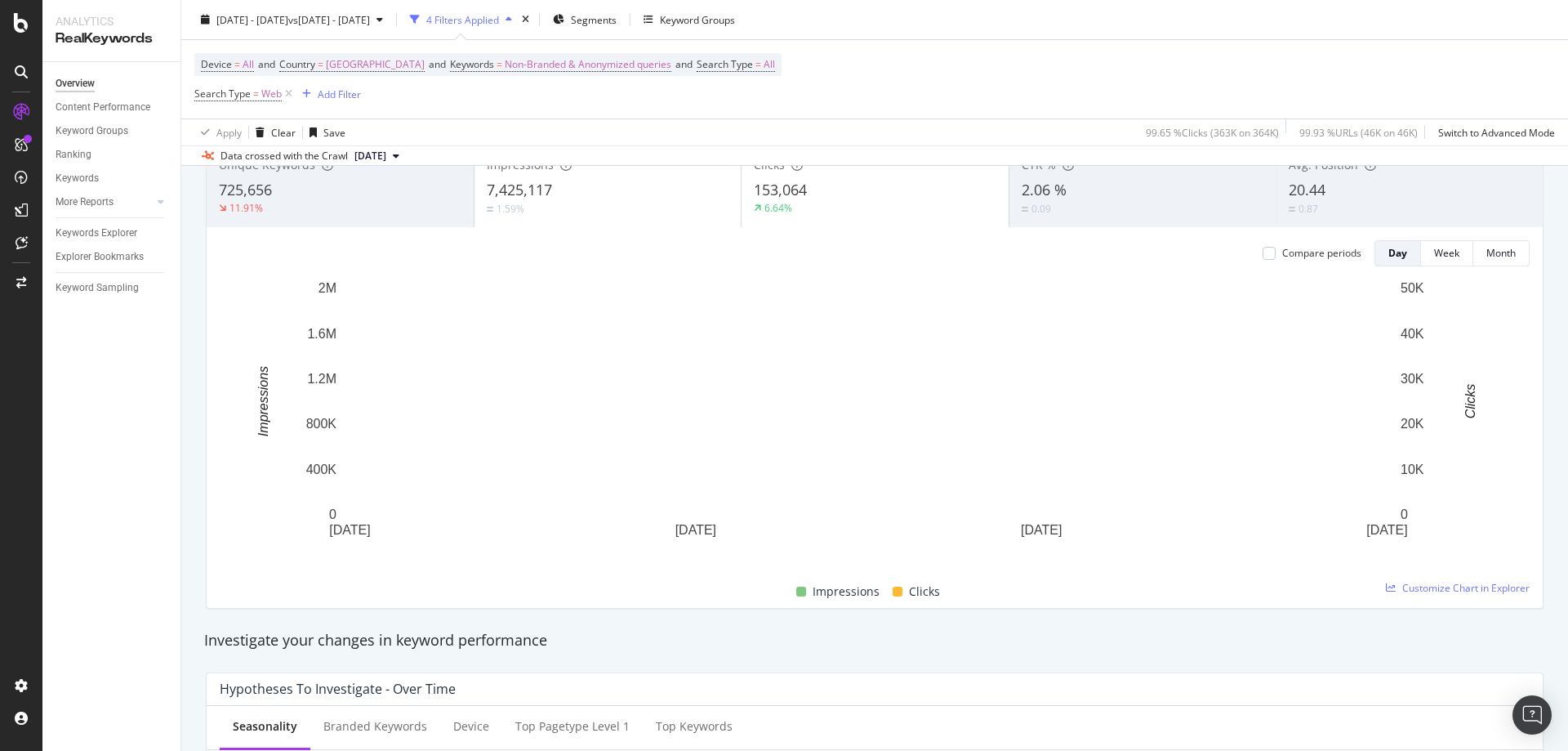
scroll to position [0, 0]
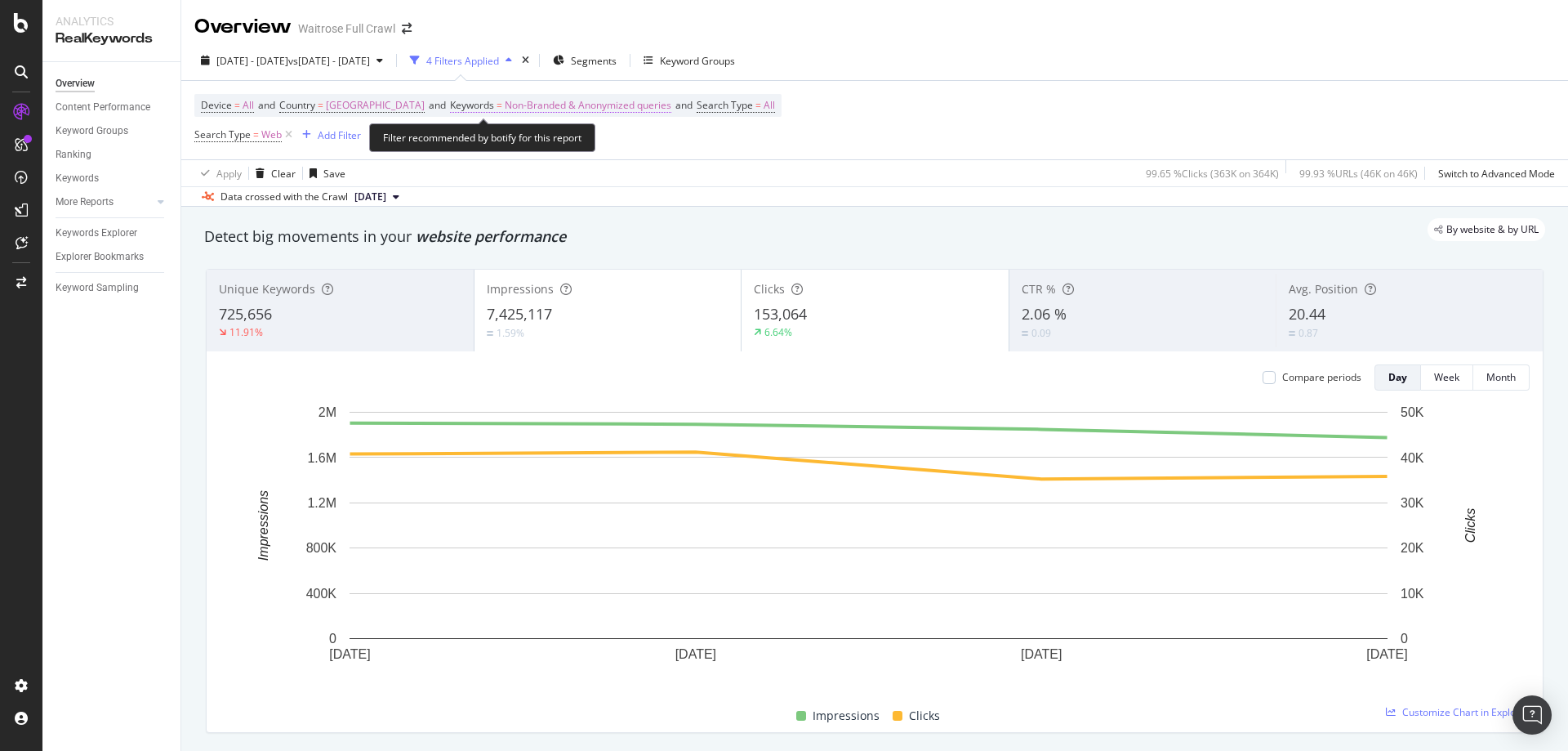
click at [582, 110] on span "Non-Branded & Anonymized queries" at bounding box center [588, 105] width 166 height 23
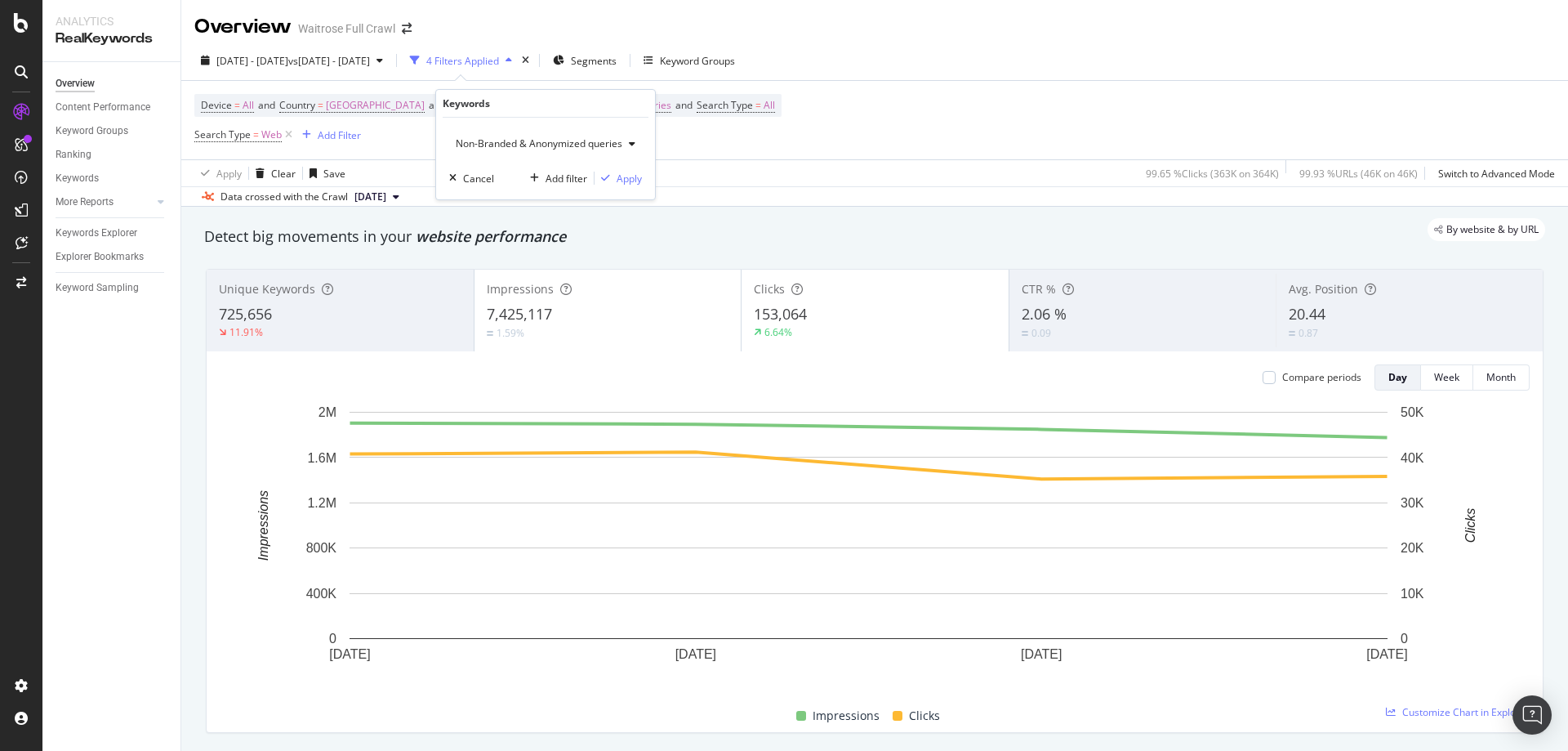
click at [491, 147] on span "Non-Branded & Anonymized queries" at bounding box center [535, 143] width 173 height 14
click at [500, 267] on span "All" at bounding box center [548, 270] width 170 height 15
click at [610, 185] on div "Apply" at bounding box center [617, 178] width 25 height 14
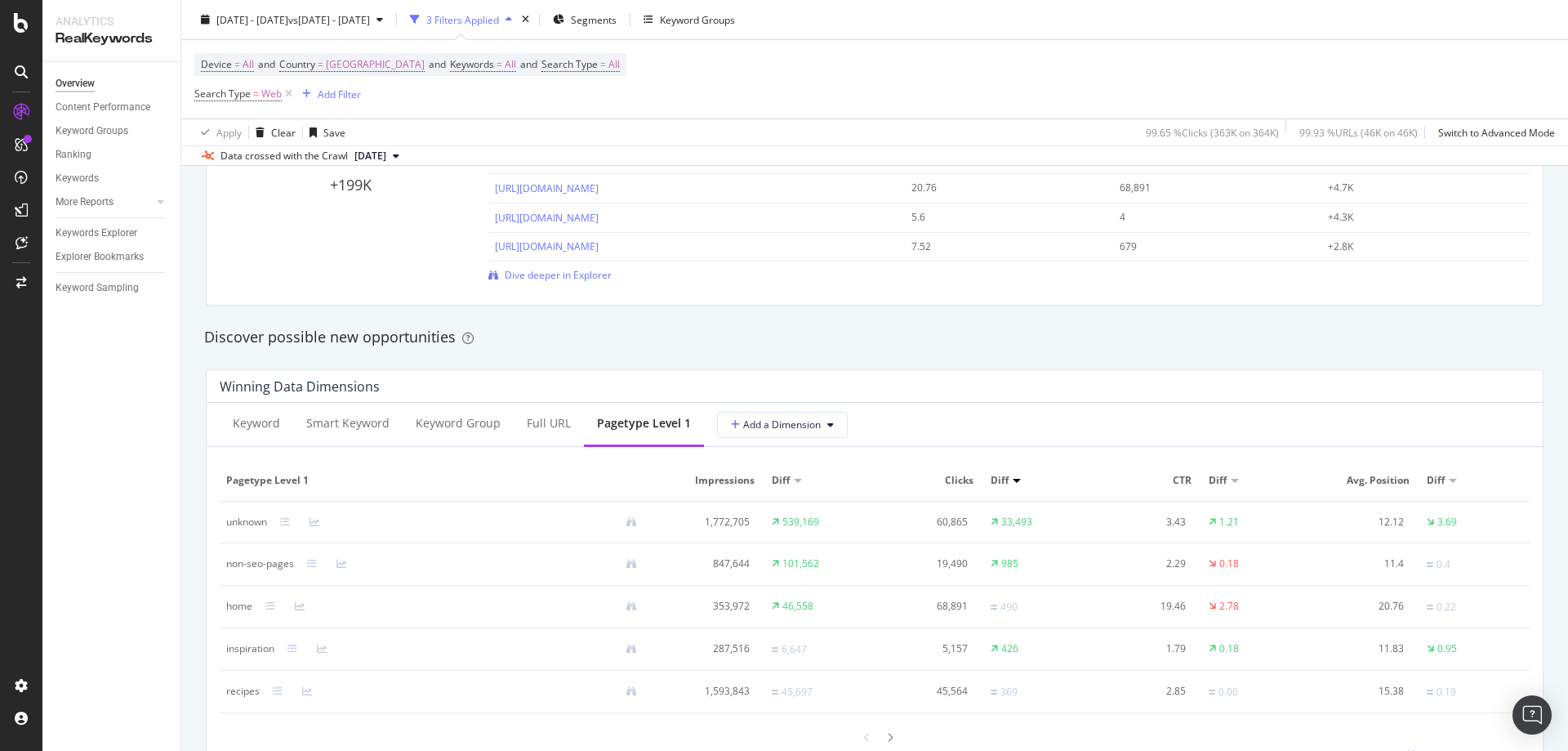
scroll to position [1450, 0]
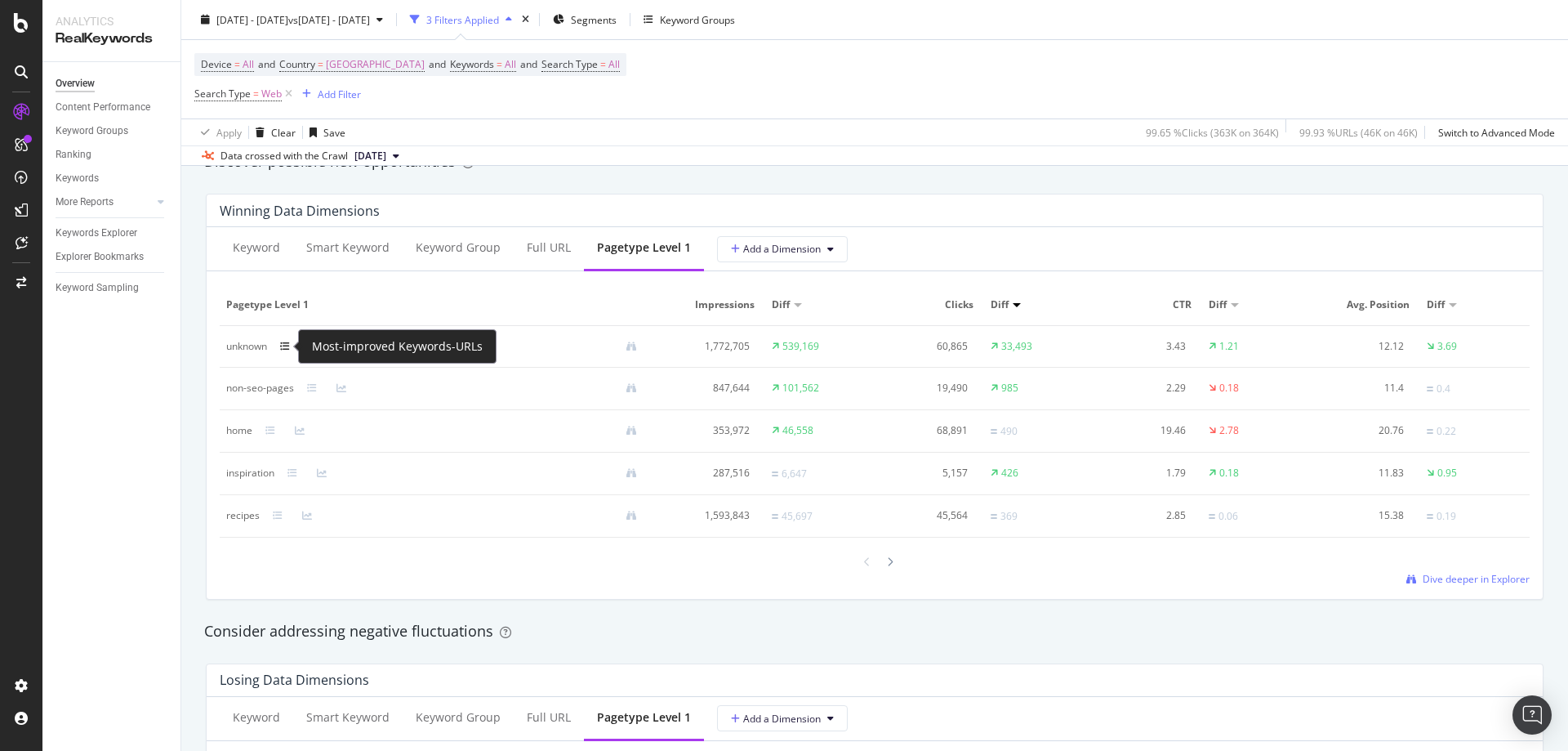
click at [286, 345] on icon at bounding box center [285, 347] width 10 height 10
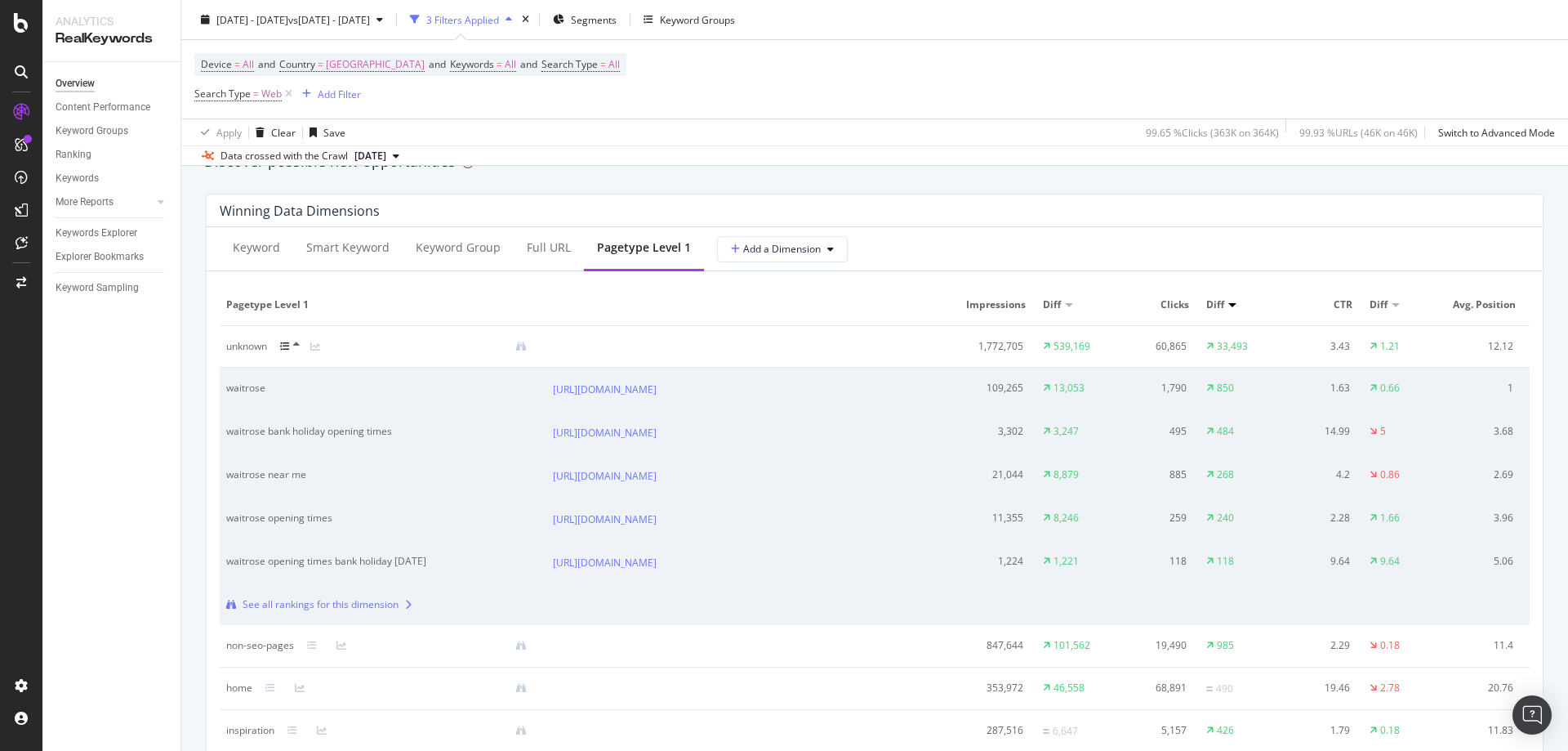
click at [286, 345] on icon at bounding box center [285, 347] width 10 height 10
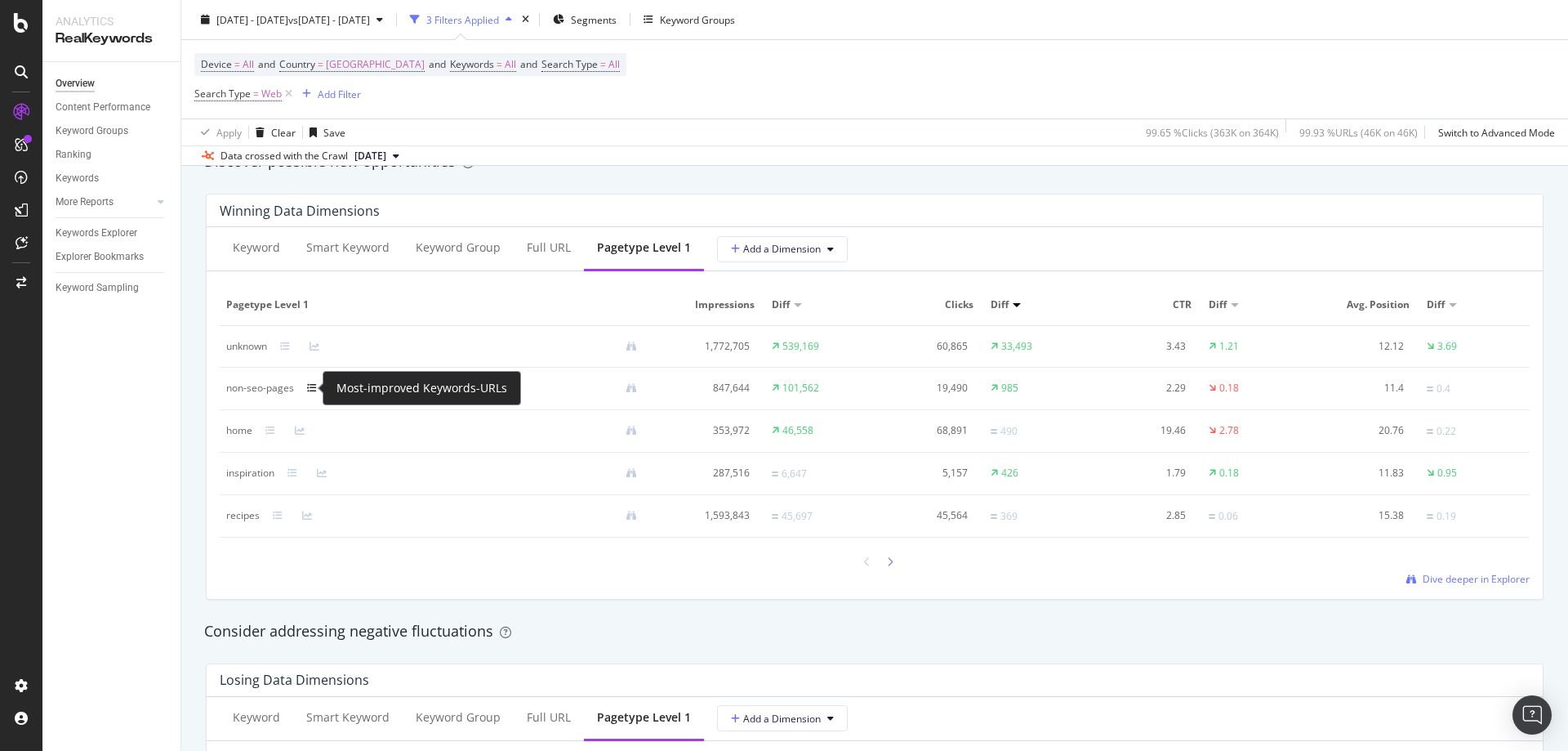
click at [309, 385] on icon at bounding box center [312, 388] width 10 height 10
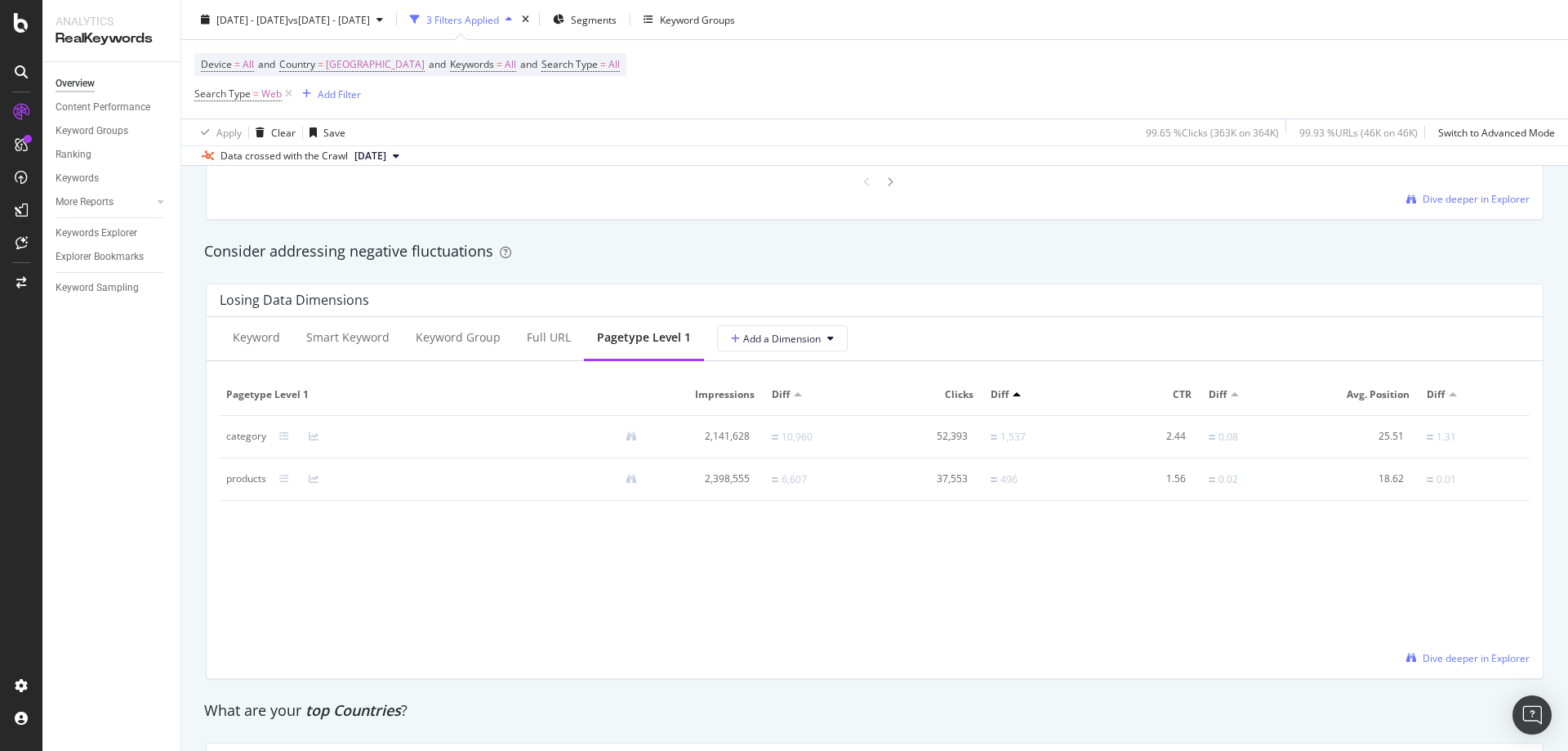
scroll to position [2185, 0]
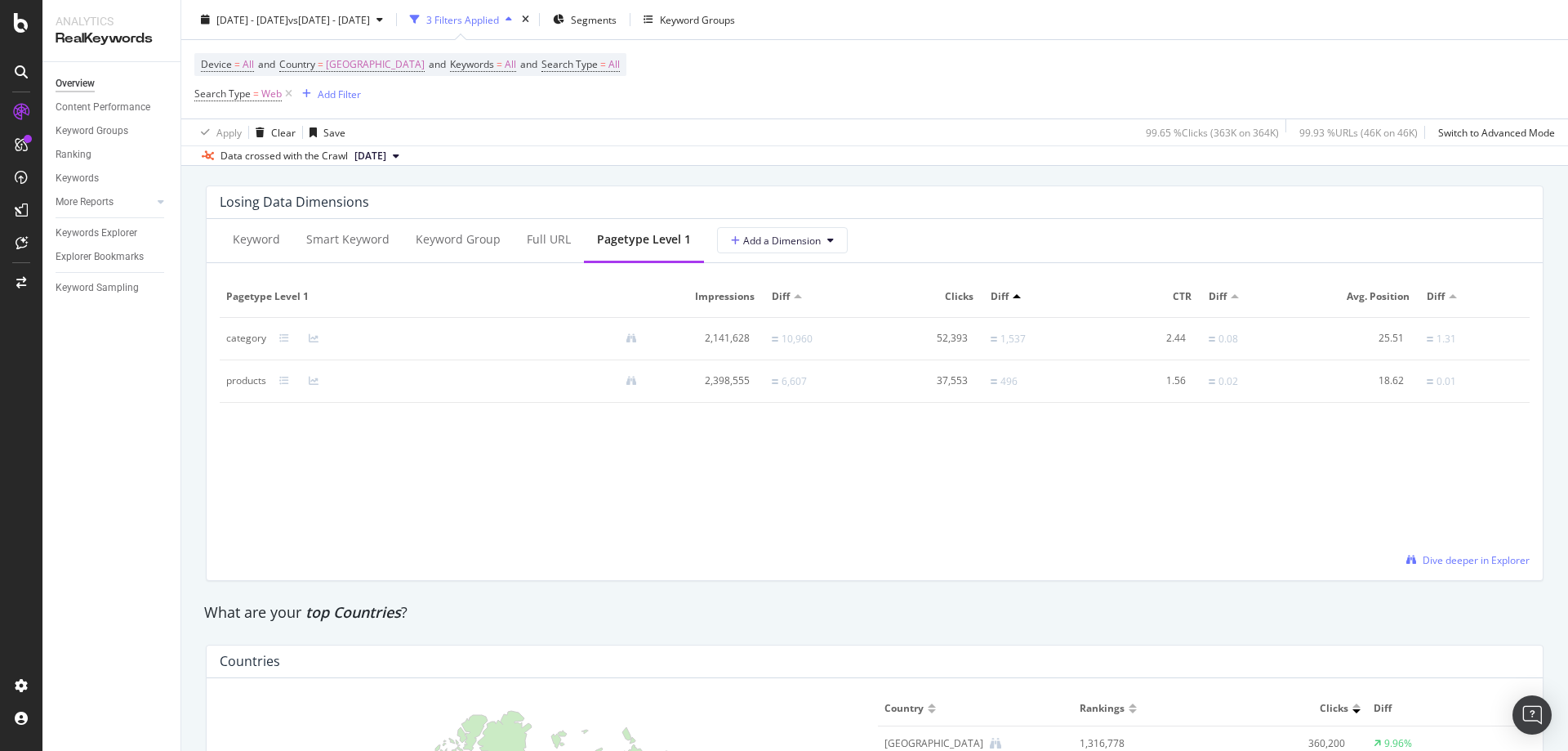
click at [285, 360] on td "category" at bounding box center [438, 339] width 437 height 42
click at [283, 343] on icon at bounding box center [284, 338] width 10 height 10
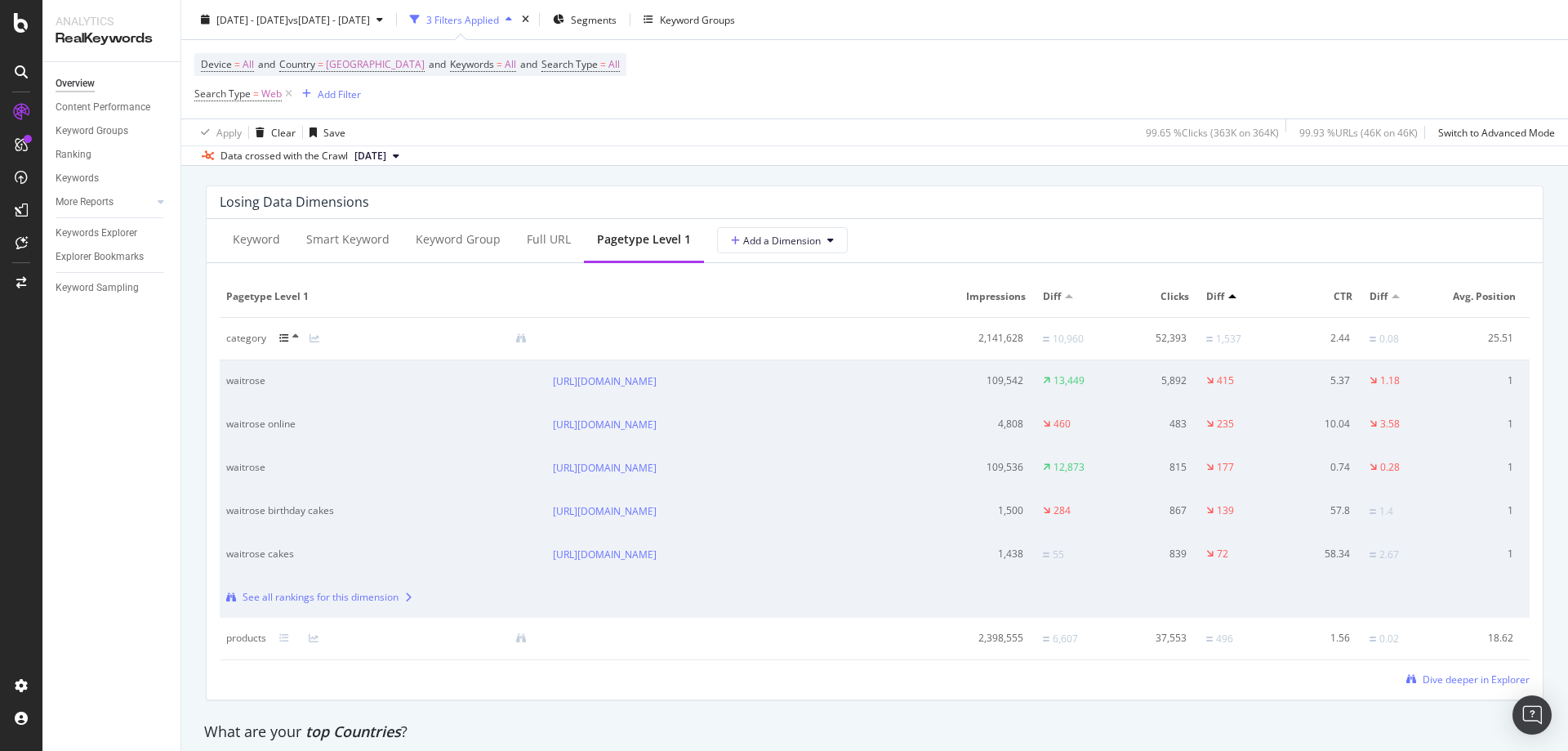
click at [286, 345] on div at bounding box center [294, 338] width 30 height 13
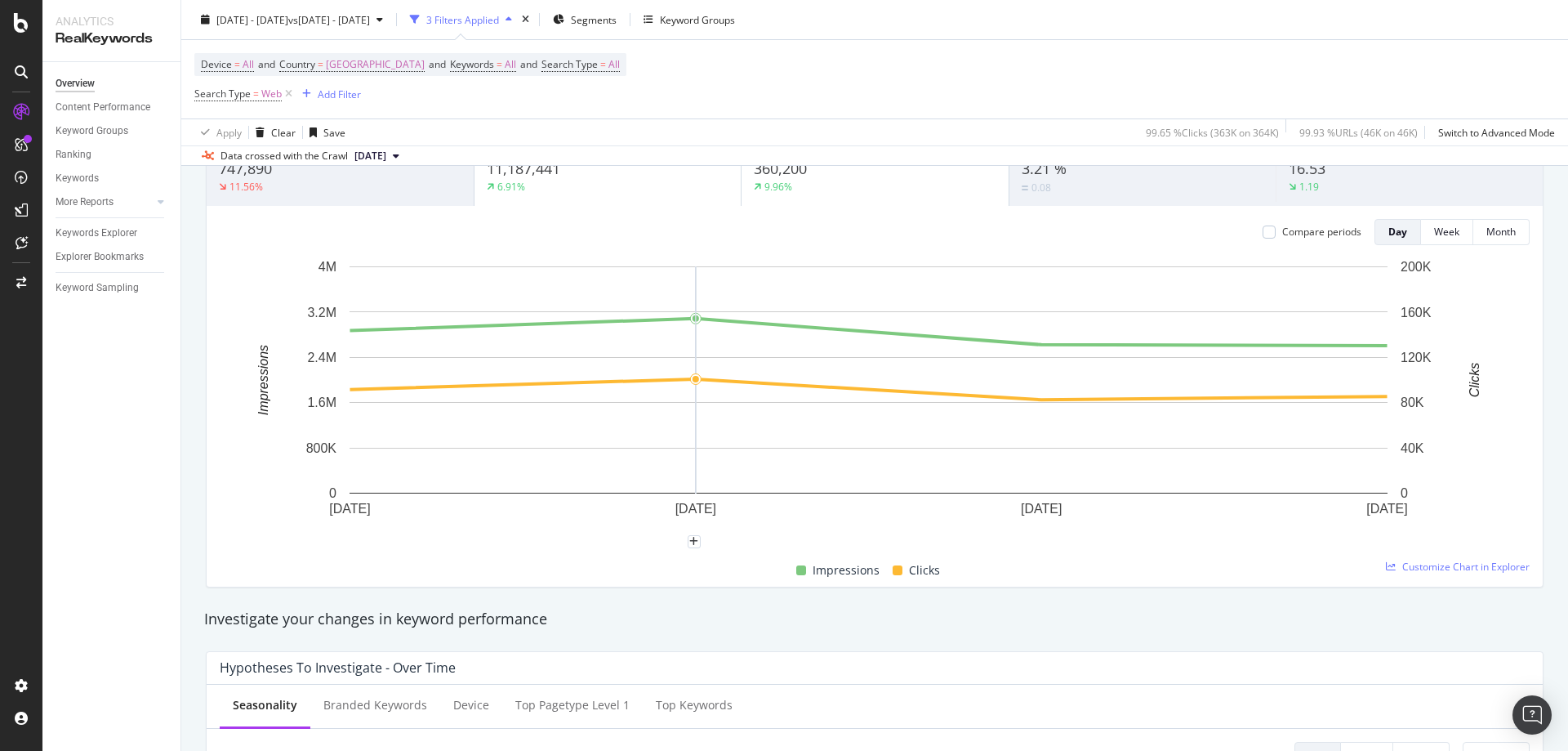
scroll to position [0, 0]
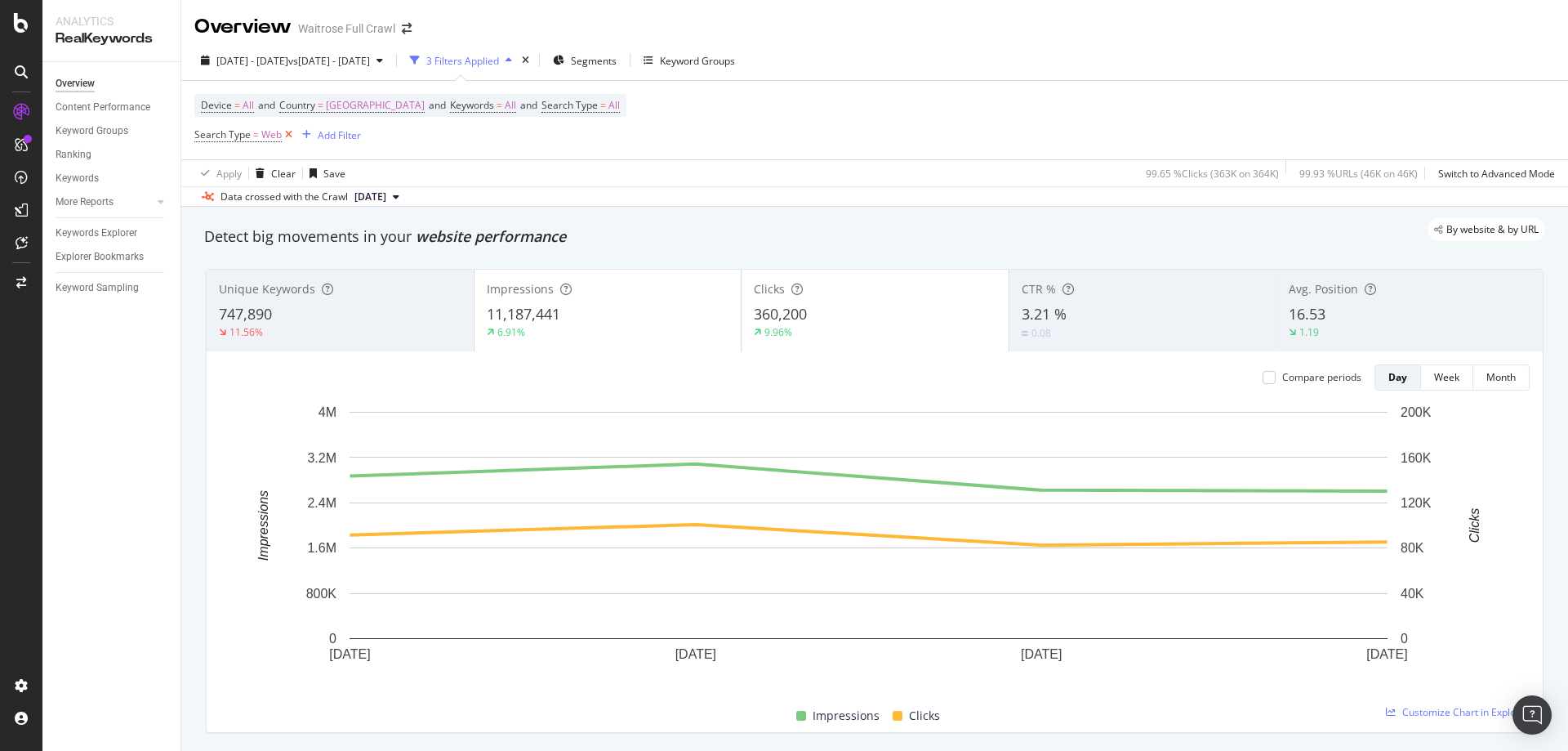
click at [290, 137] on icon at bounding box center [289, 134] width 14 height 17
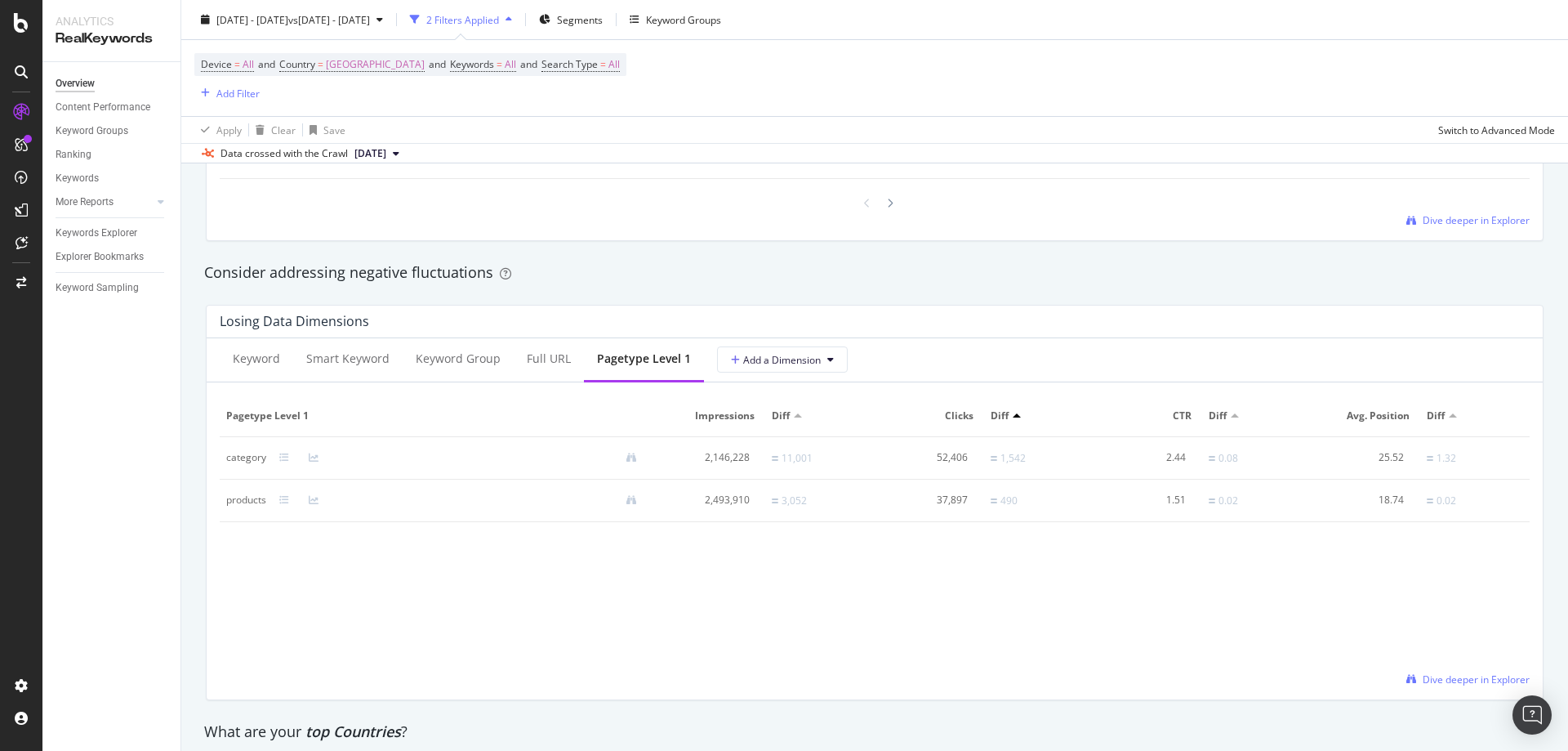
scroll to position [1960, 0]
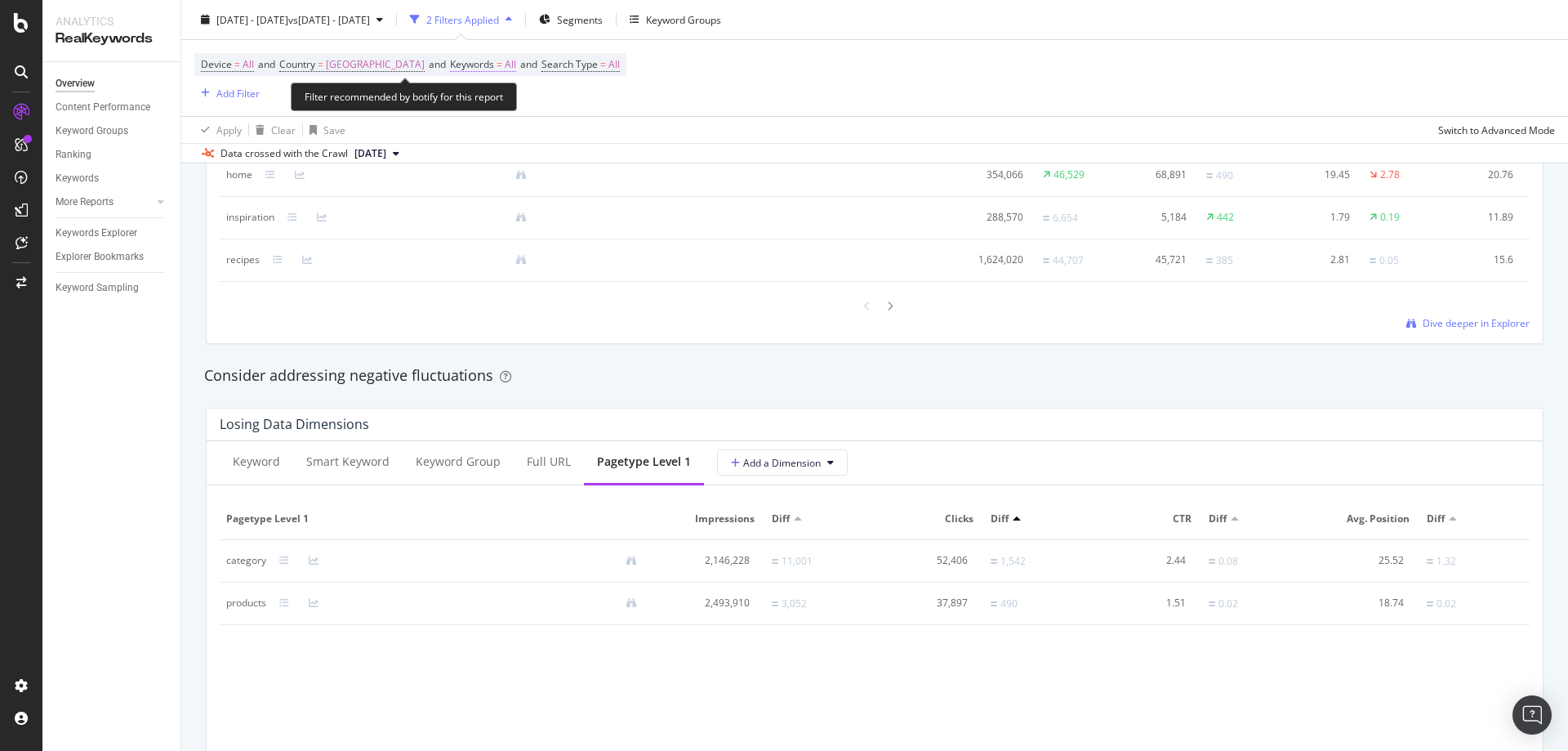
click at [505, 58] on span "All" at bounding box center [511, 64] width 12 height 23
click at [464, 110] on div "All" at bounding box center [468, 103] width 37 height 24
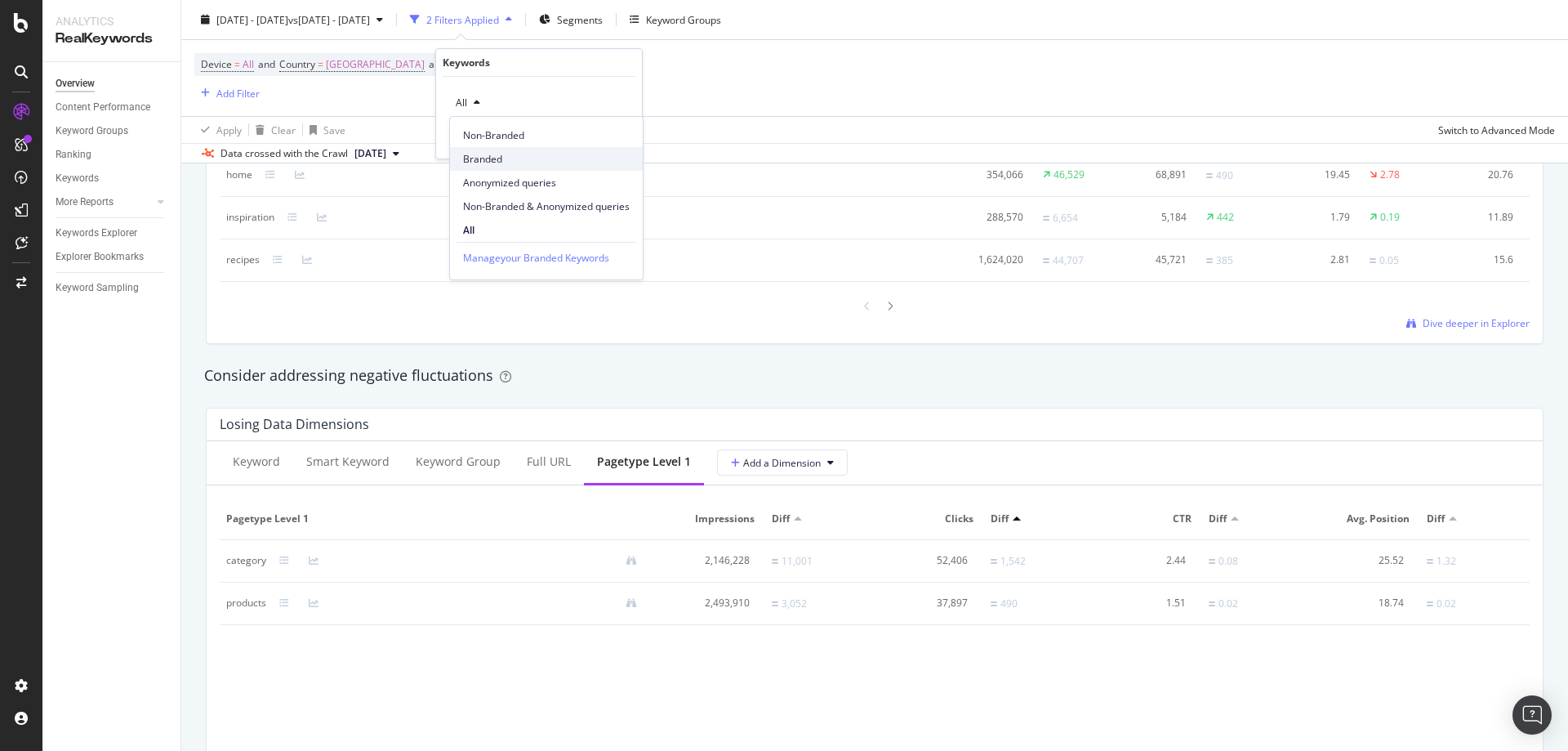
click at [484, 151] on div "Branded" at bounding box center [546, 159] width 193 height 23
click at [619, 137] on div "Apply" at bounding box center [617, 137] width 25 height 14
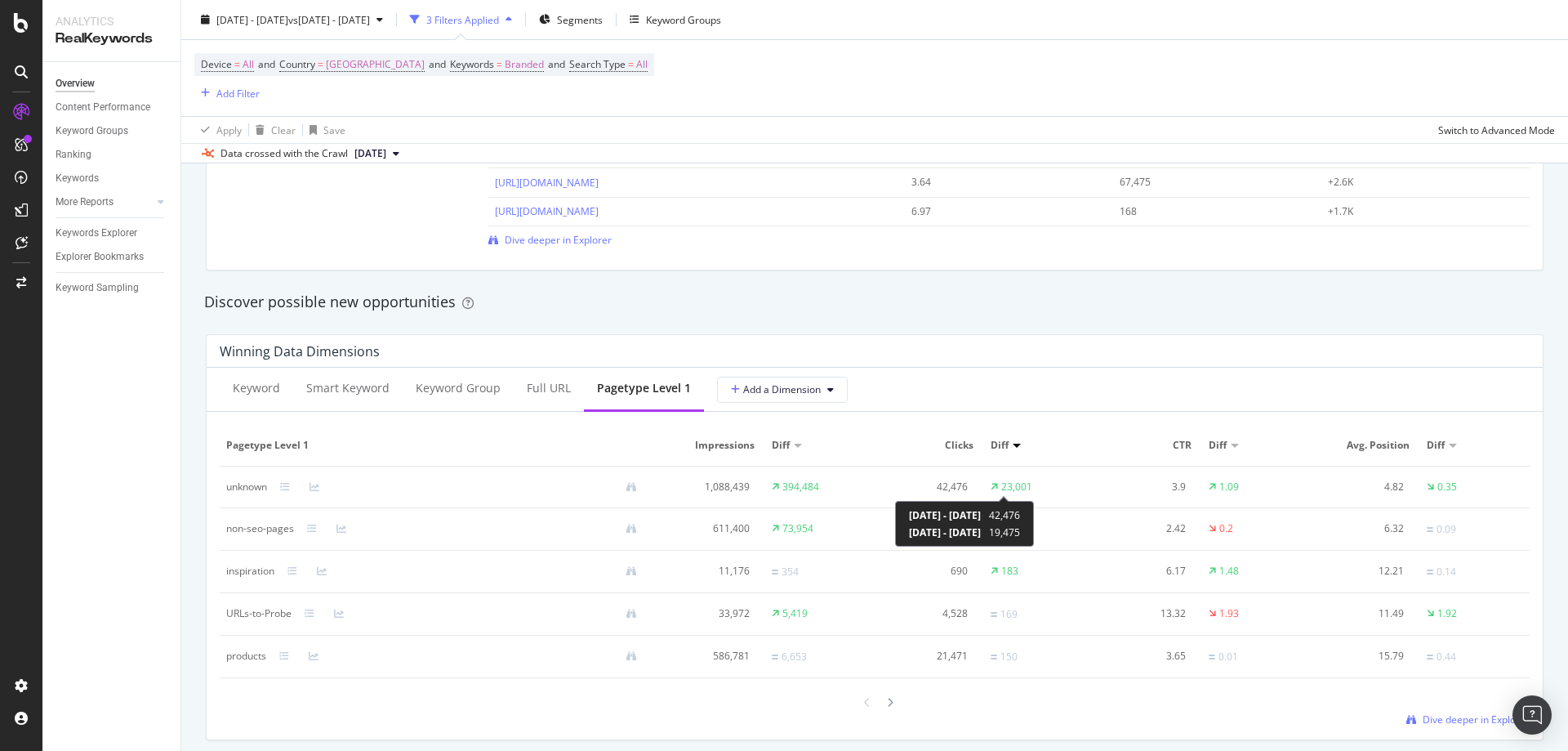
scroll to position [1388, 0]
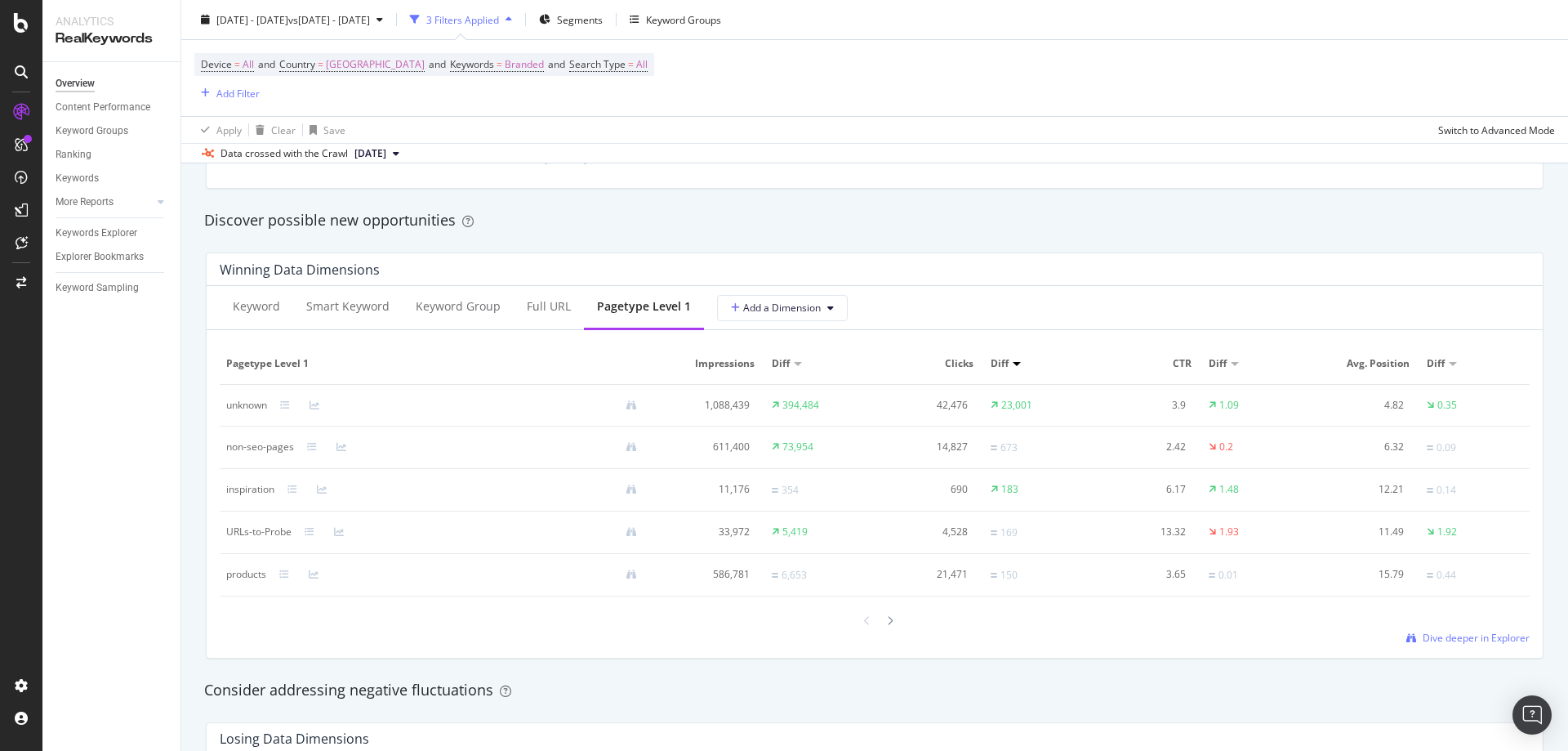
click at [313, 453] on div "non-seo-pages" at bounding box center [438, 446] width 424 height 15
click at [308, 449] on icon at bounding box center [312, 446] width 10 height 10
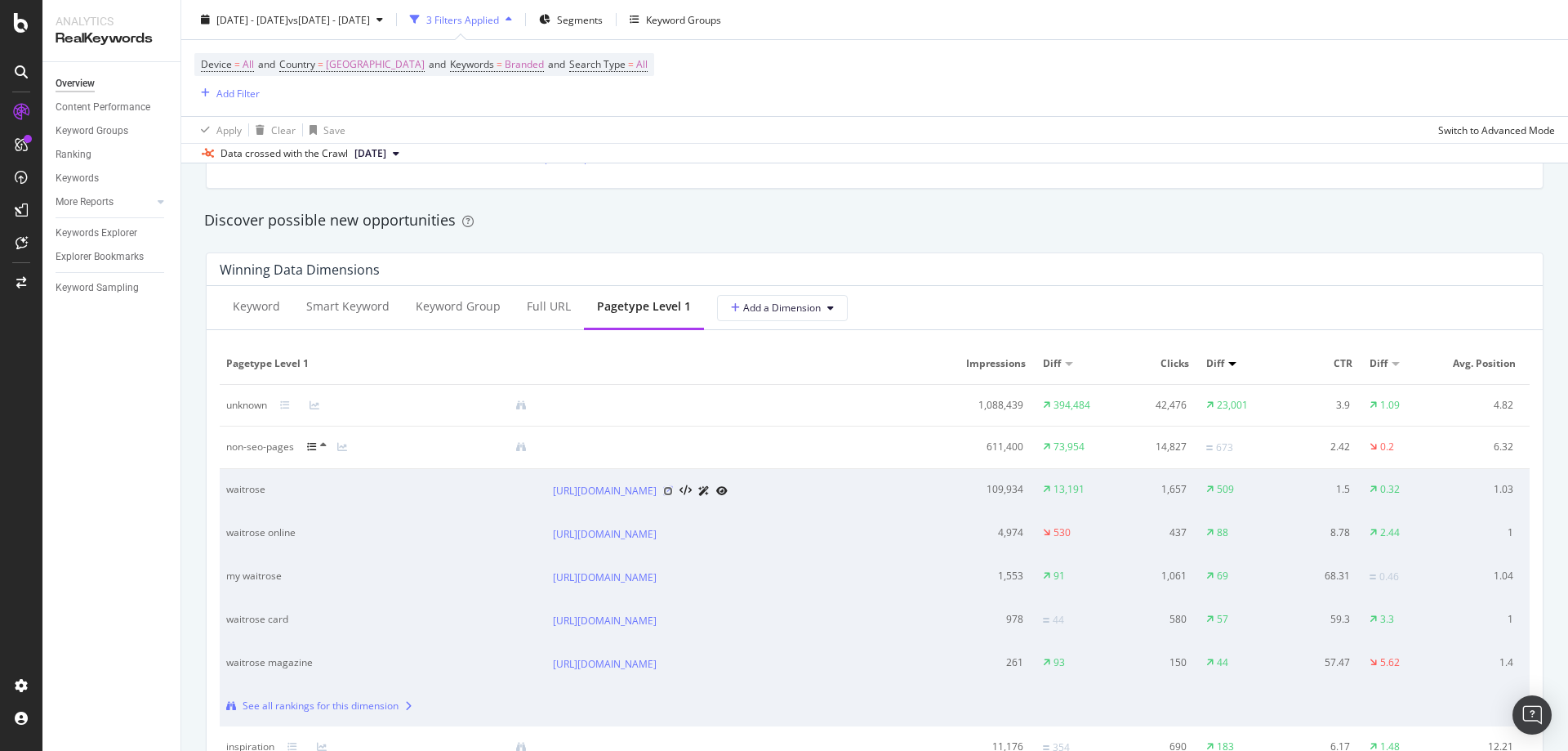
click at [672, 495] on icon at bounding box center [668, 491] width 10 height 10
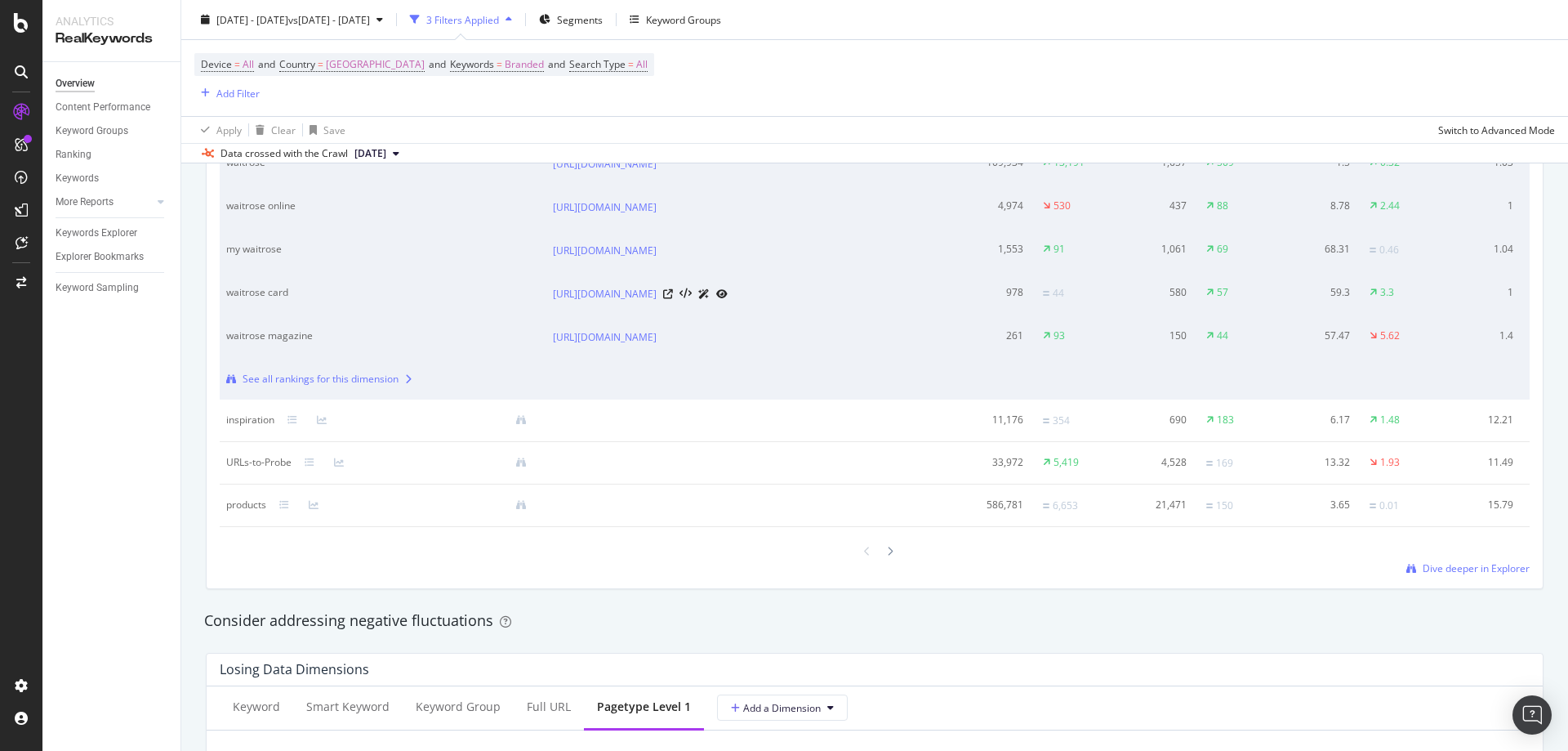
scroll to position [1552, 0]
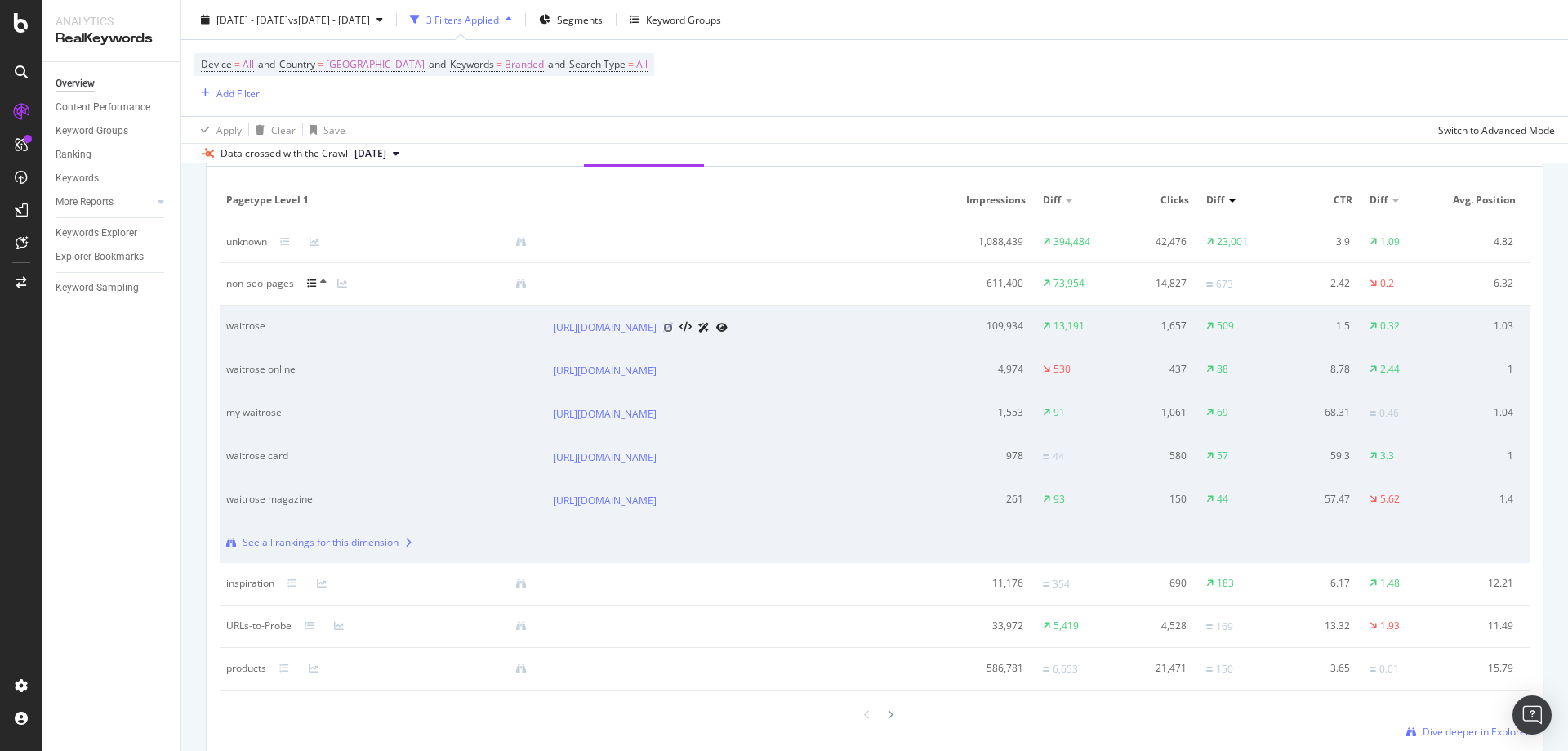
click at [672, 333] on icon at bounding box center [668, 328] width 10 height 10
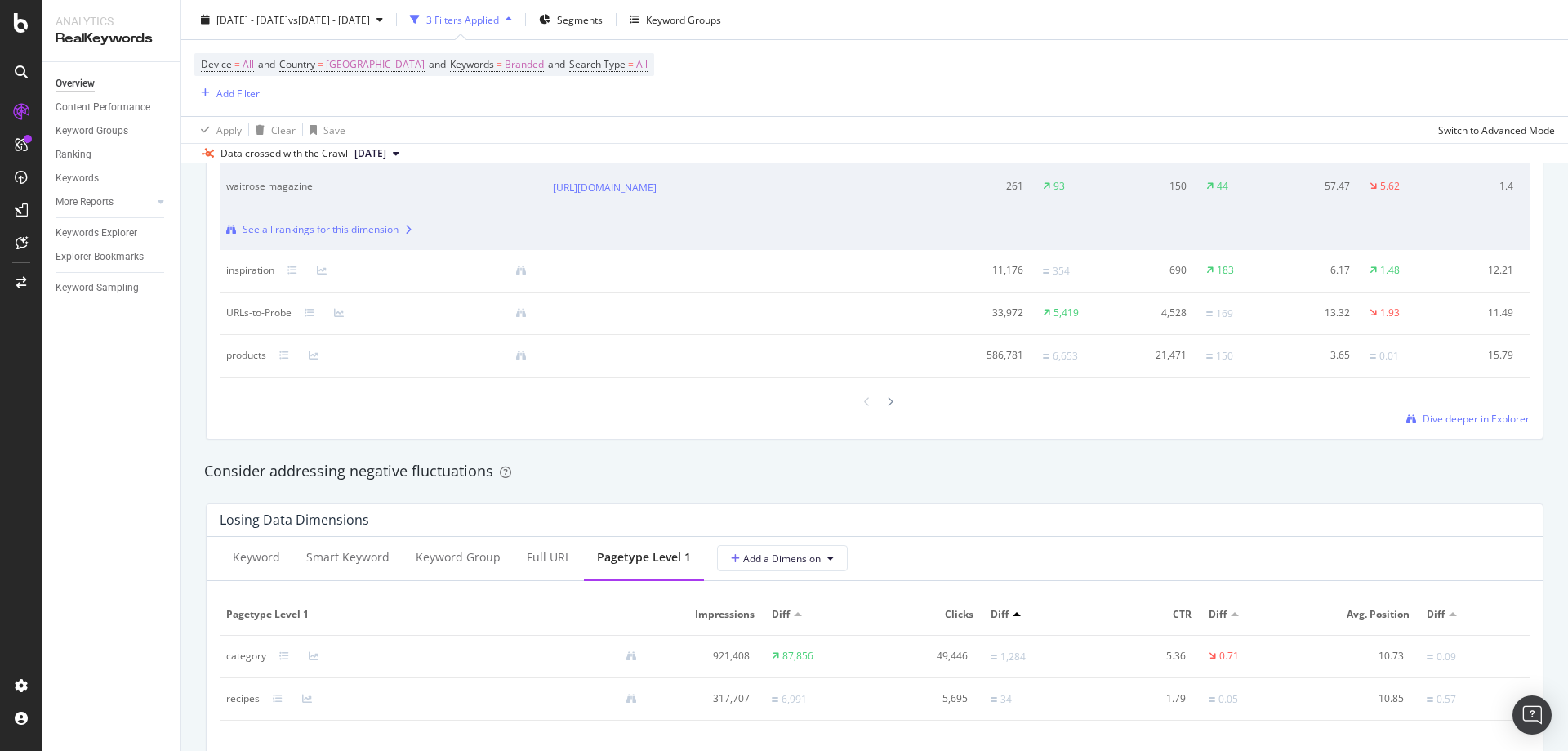
scroll to position [1715, 0]
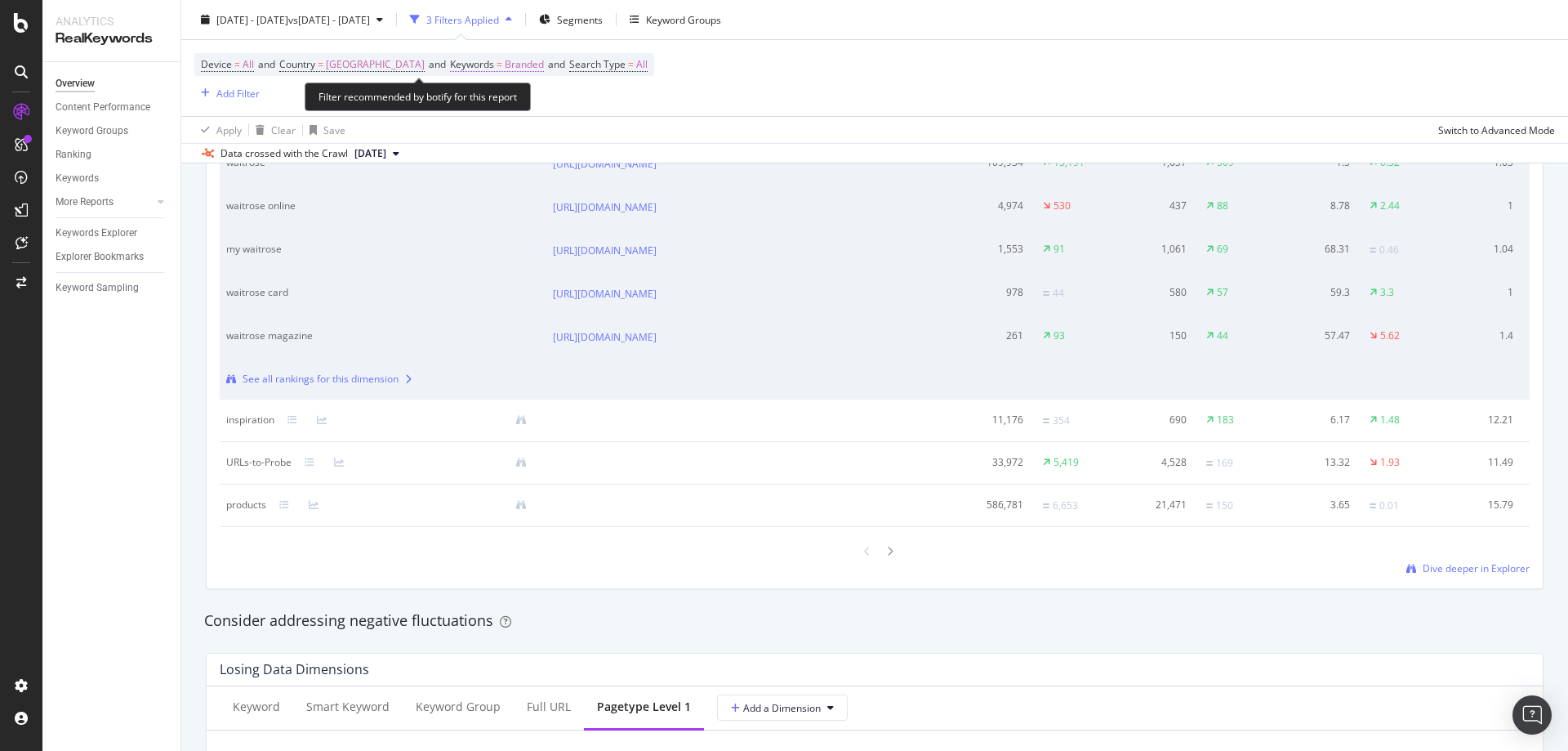
click at [520, 67] on span "Branded" at bounding box center [525, 64] width 39 height 23
click at [479, 107] on span "Branded" at bounding box center [472, 103] width 46 height 14
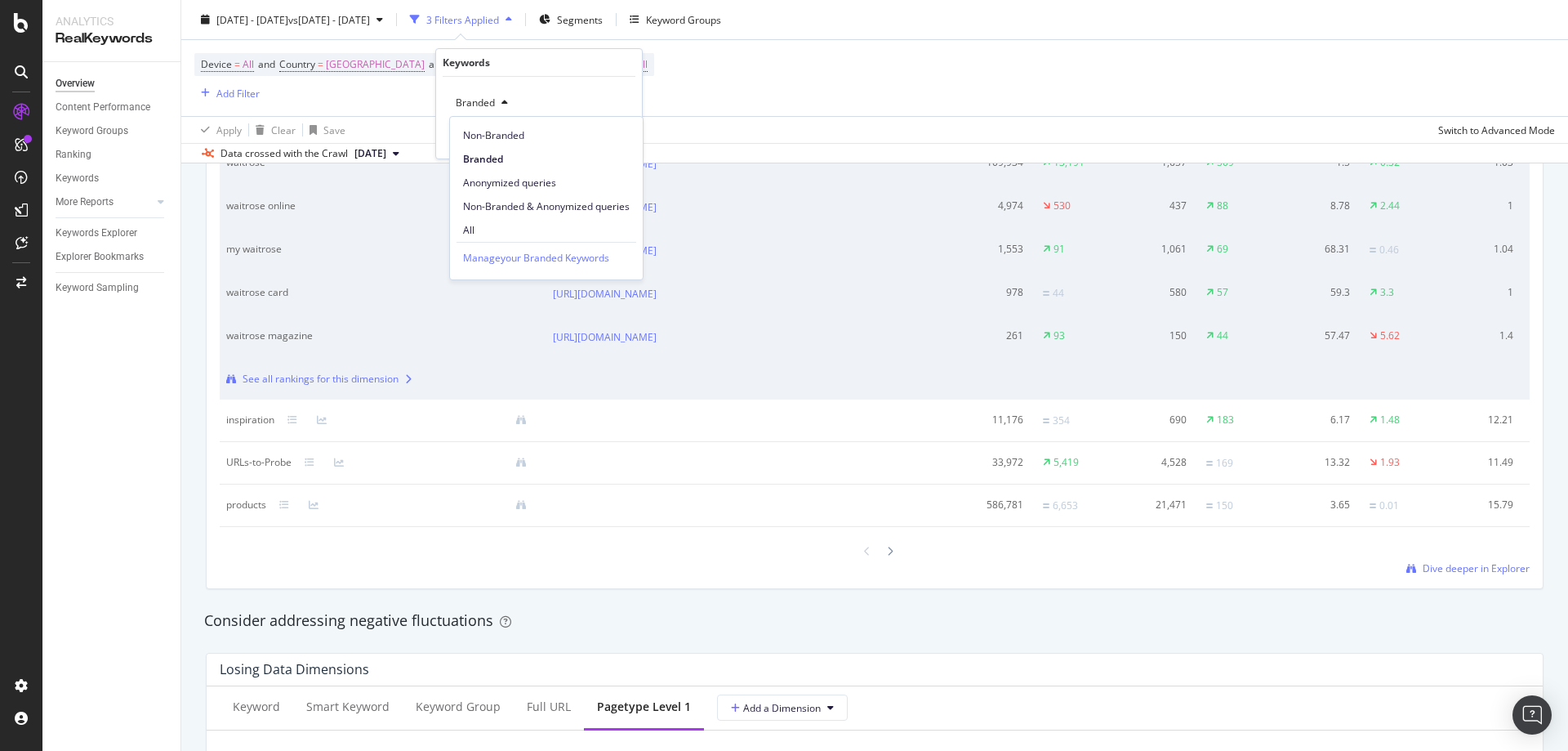
click at [164, 428] on div "Overview Content Performance Keyword Groups Ranking Keywords More Reports Count…" at bounding box center [111, 405] width 138 height 688
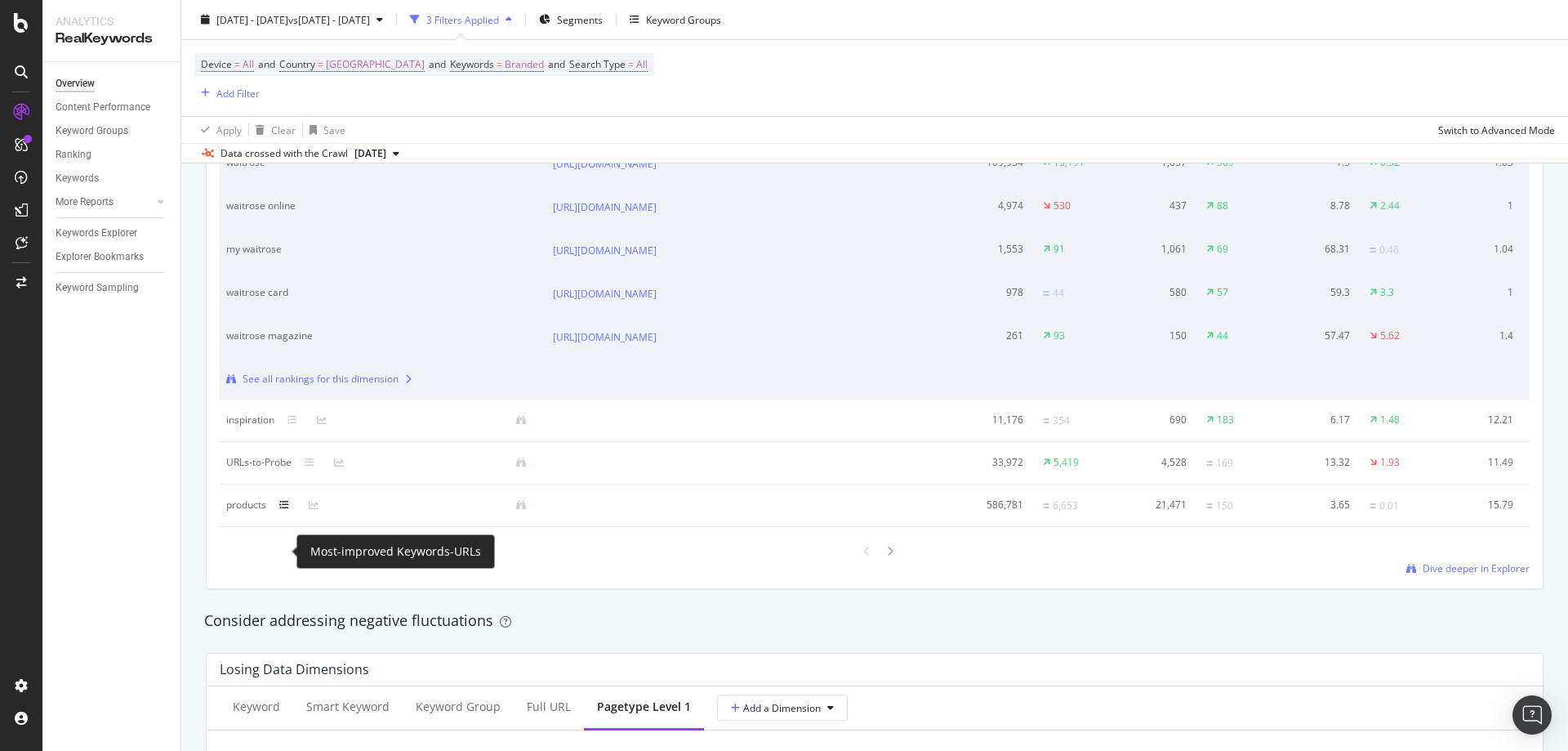
click at [289, 510] on icon at bounding box center [284, 505] width 10 height 10
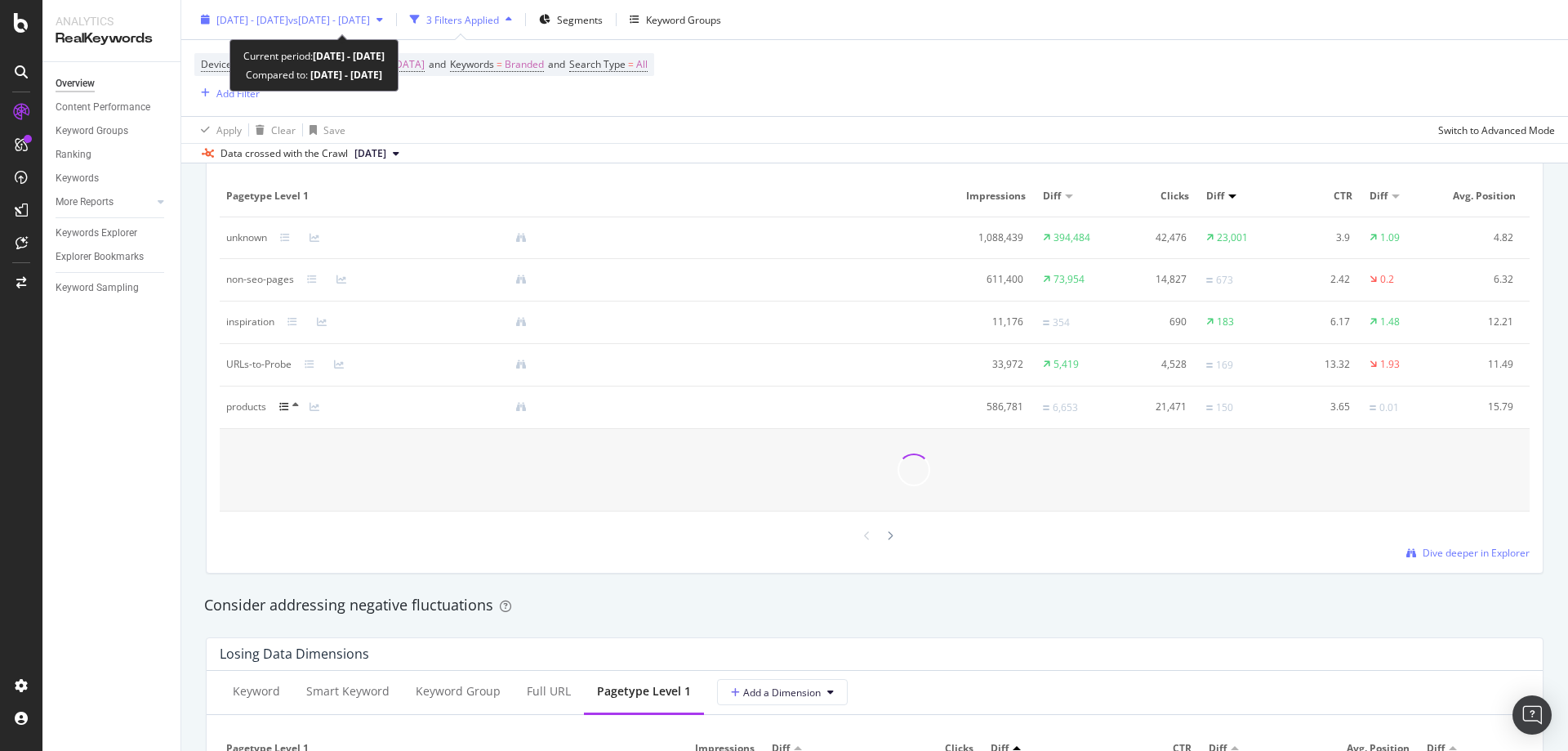
scroll to position [1552, 0]
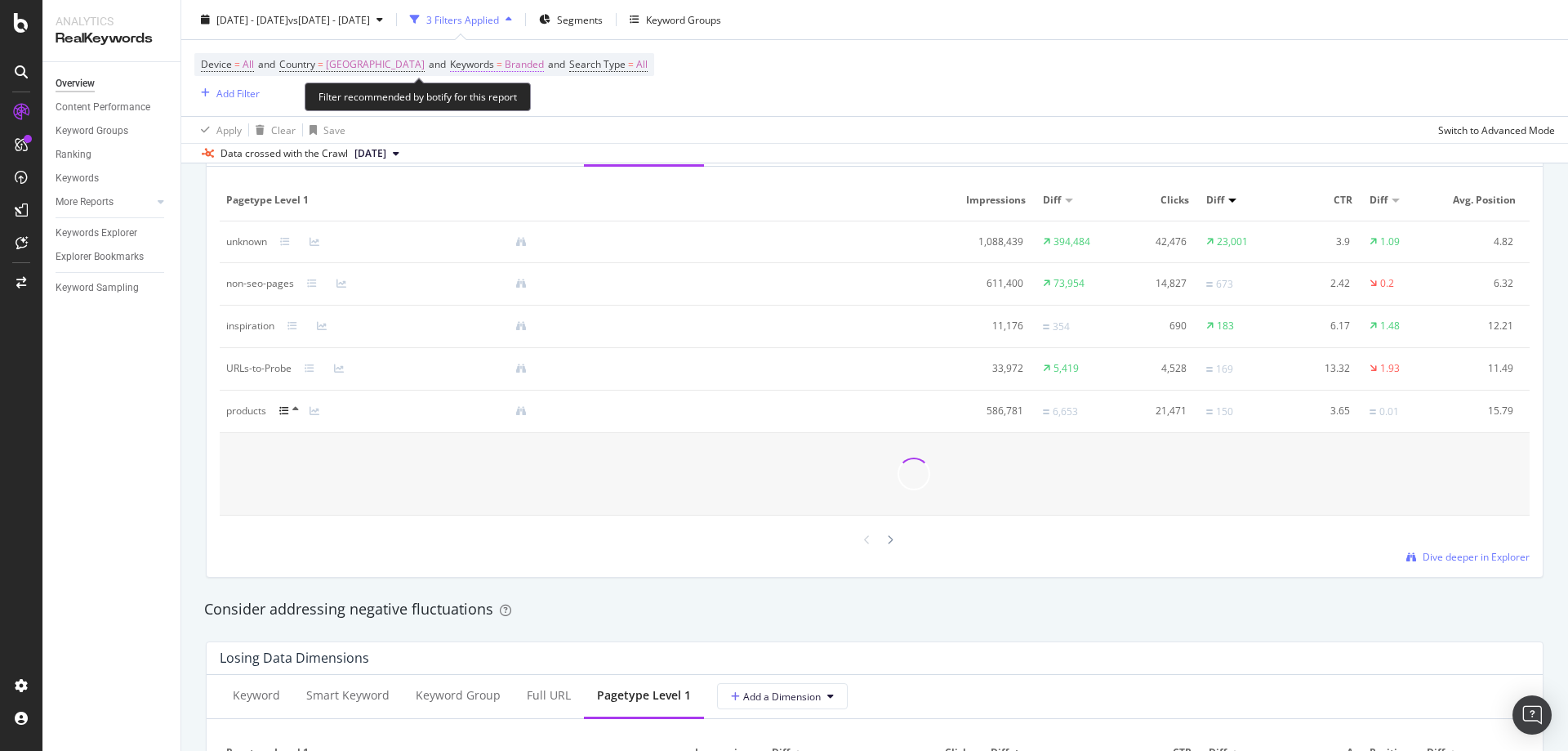
click at [490, 63] on span "Keywords = Branded" at bounding box center [497, 64] width 94 height 15
click at [479, 102] on span "Branded" at bounding box center [472, 103] width 46 height 14
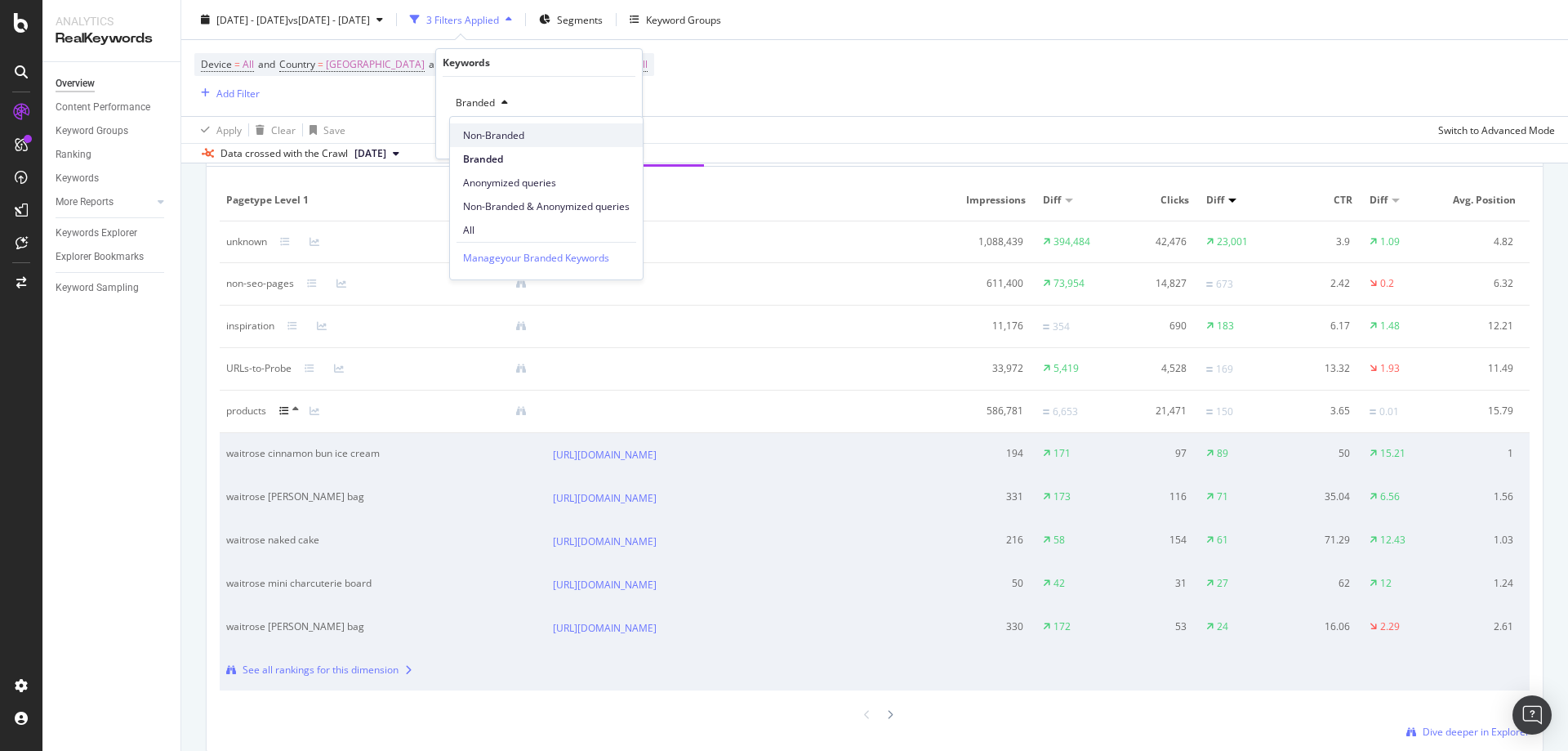
click at [489, 135] on span "Non-Branded" at bounding box center [546, 135] width 166 height 15
click at [609, 146] on button "Apply" at bounding box center [605, 137] width 47 height 17
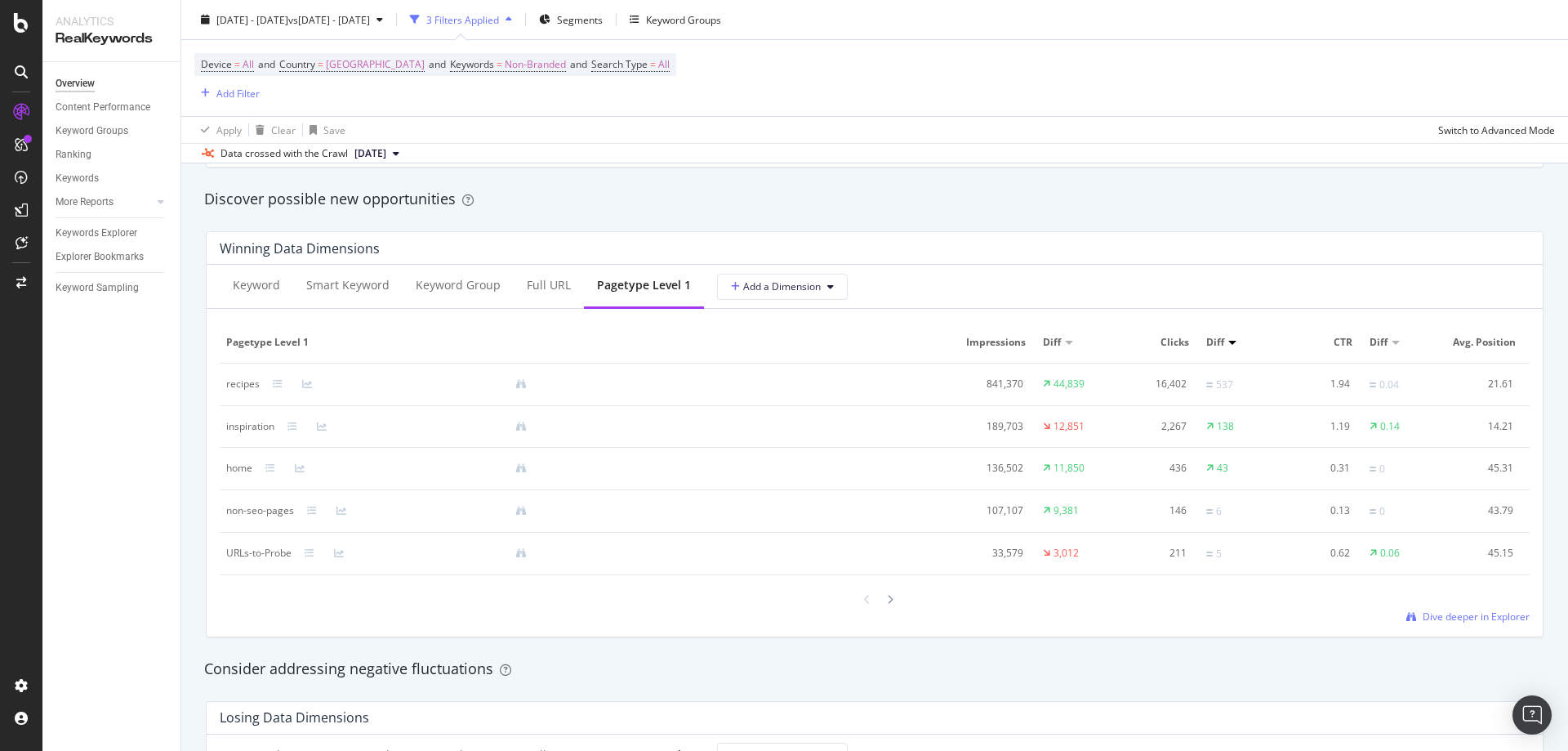
scroll to position [1388, 0]
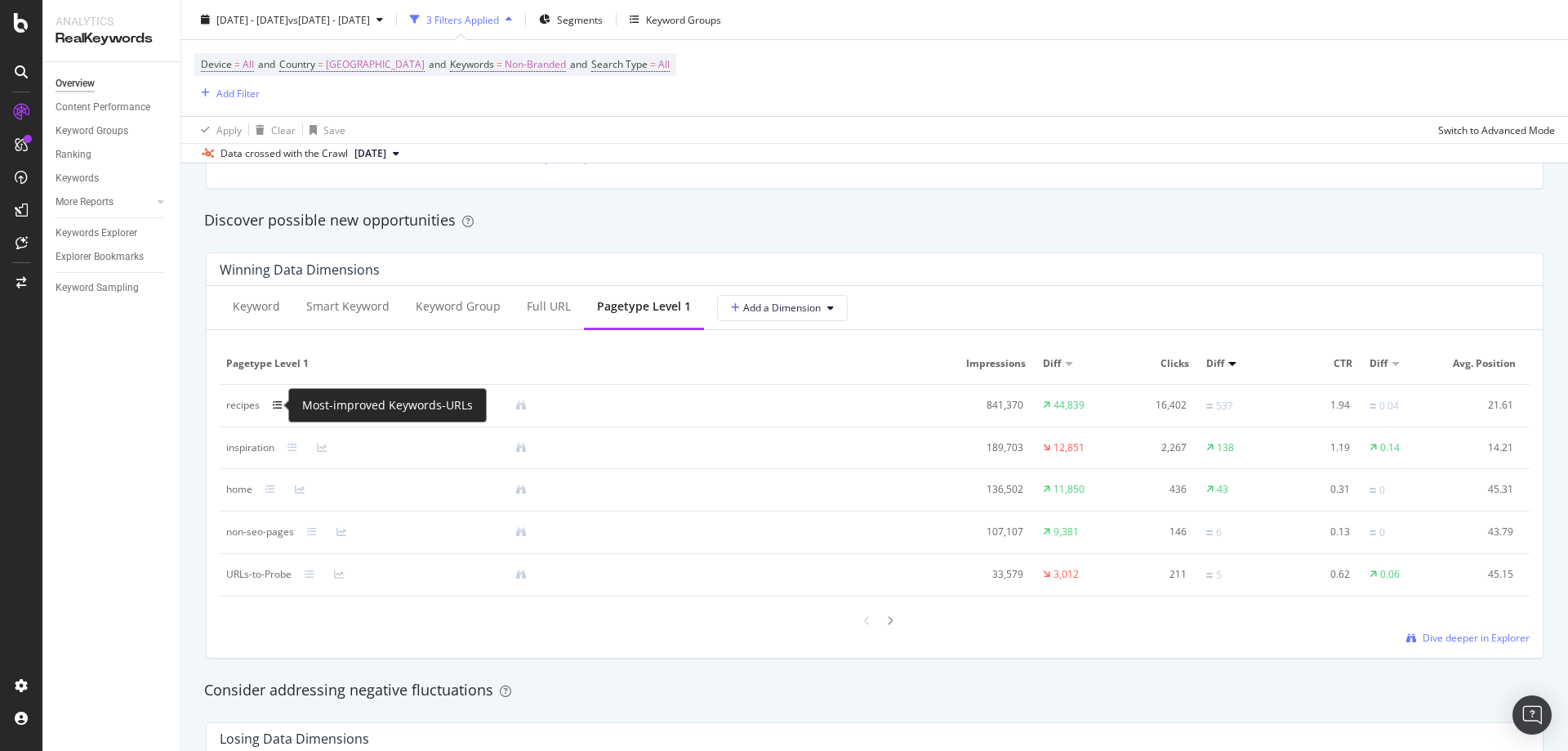
click at [278, 408] on icon at bounding box center [278, 405] width 10 height 10
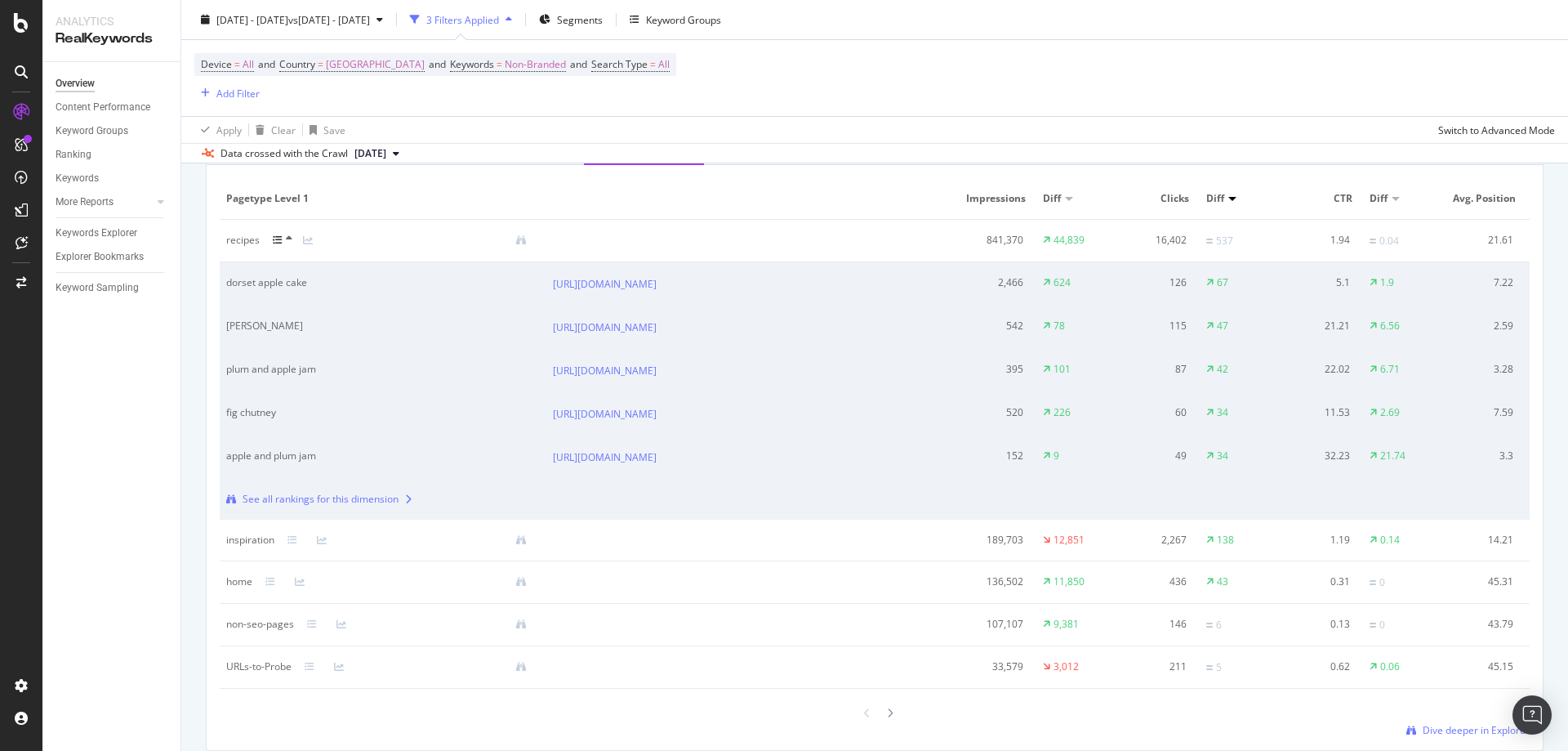
scroll to position [1552, 0]
click at [278, 244] on icon at bounding box center [278, 242] width 10 height 10
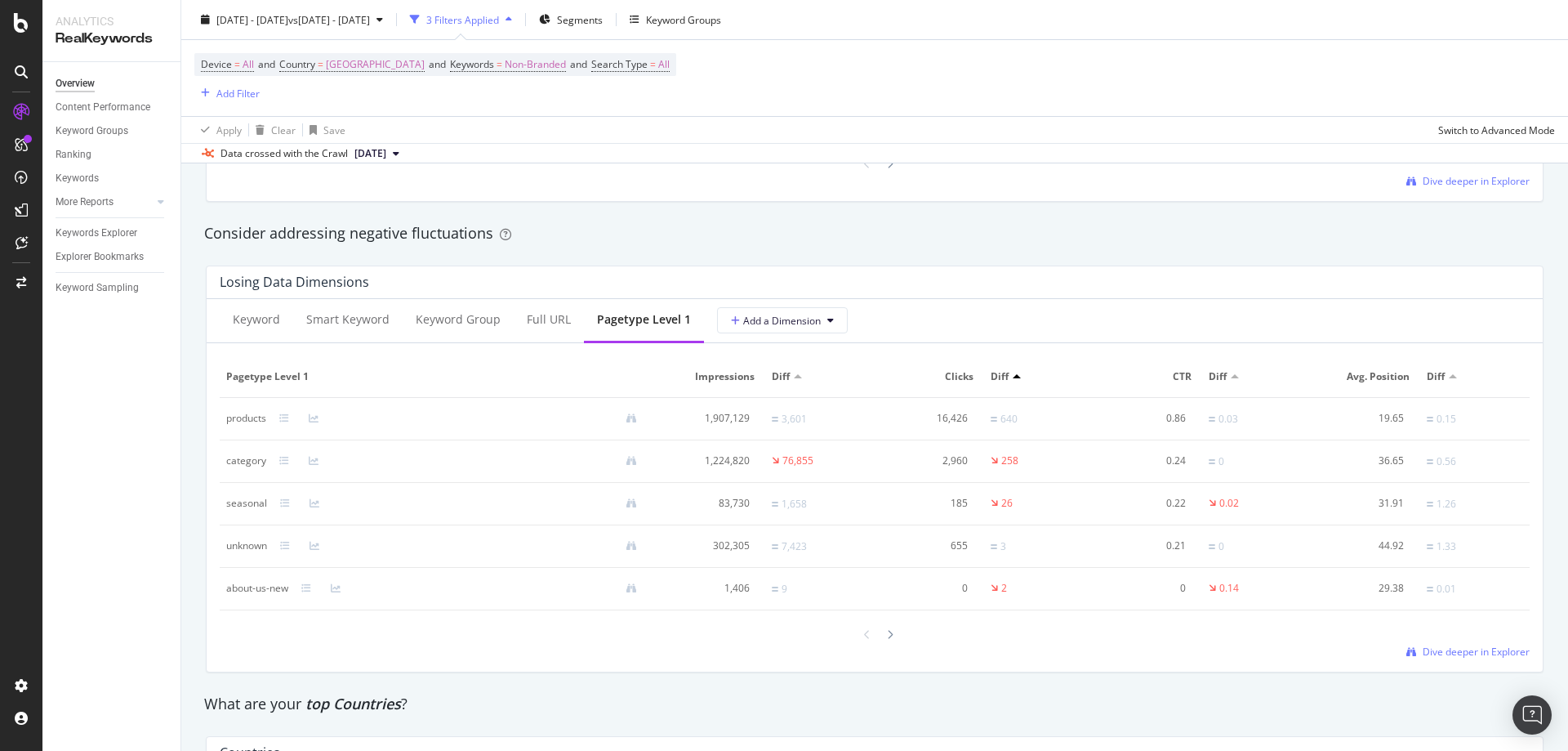
scroll to position [1797, 0]
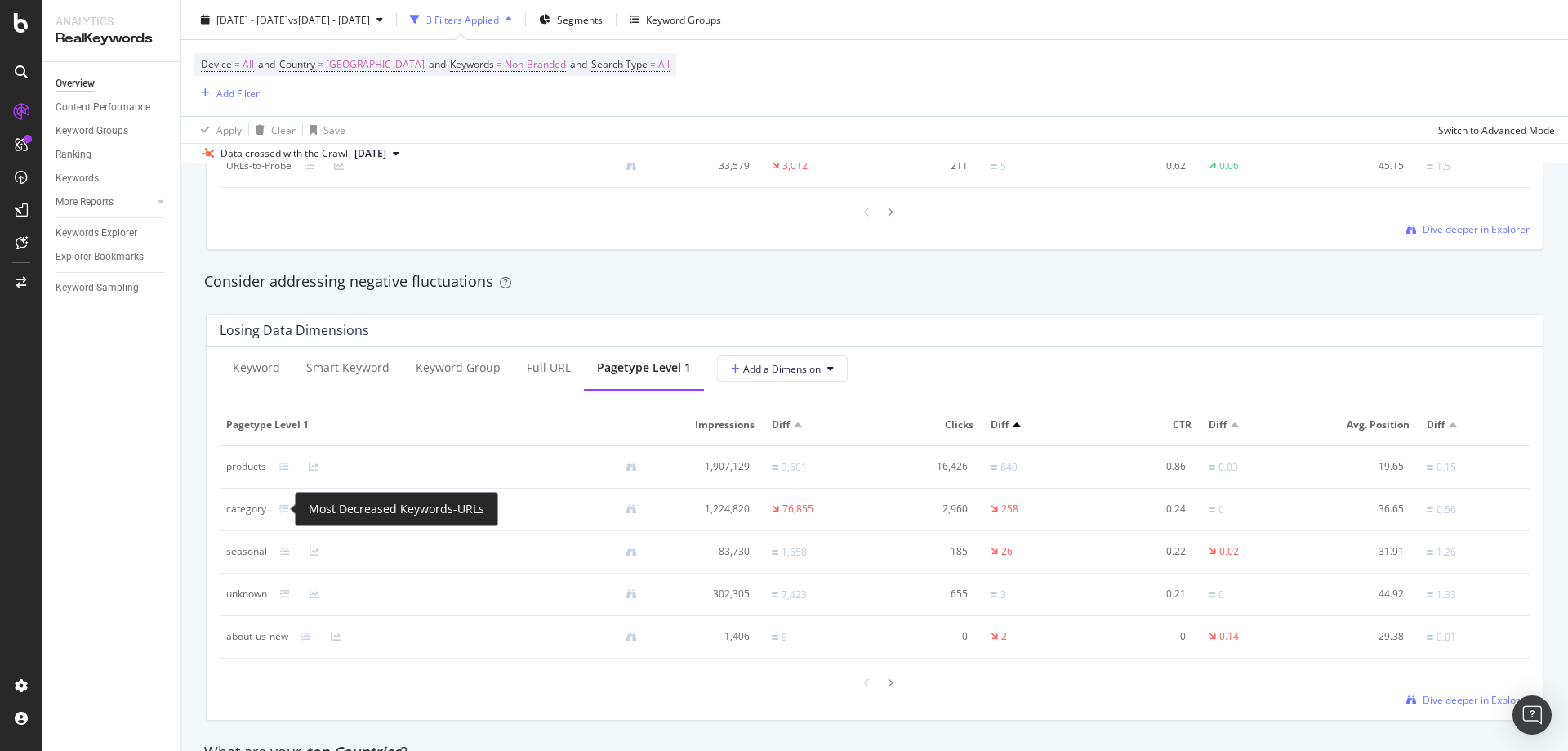
click at [296, 511] on div at bounding box center [295, 508] width 7 height 7
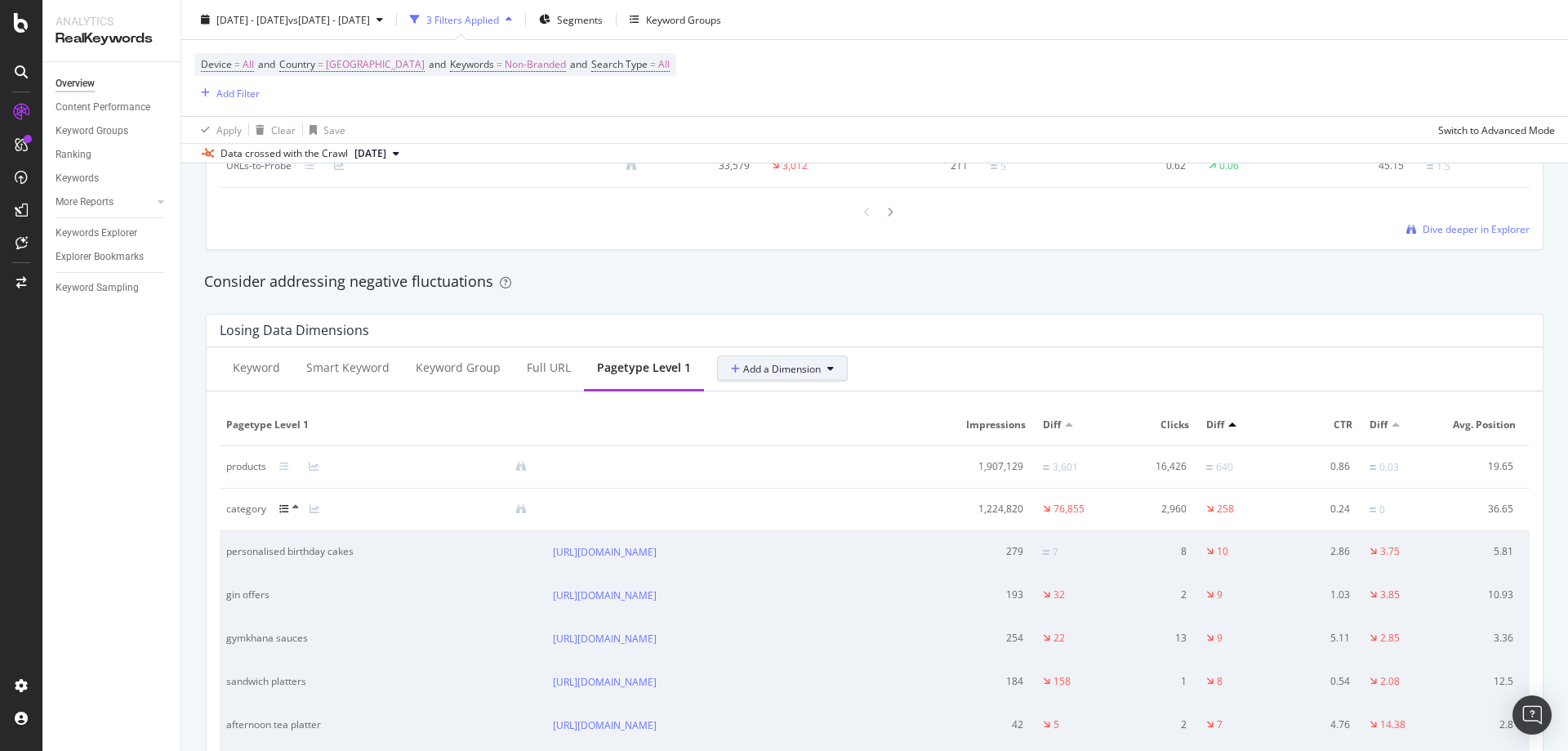
click at [760, 366] on span "Add a Dimension" at bounding box center [776, 369] width 90 height 14
click at [285, 509] on icon at bounding box center [284, 509] width 10 height 10
